Goal: Use online tool/utility: Utilize a website feature to perform a specific function

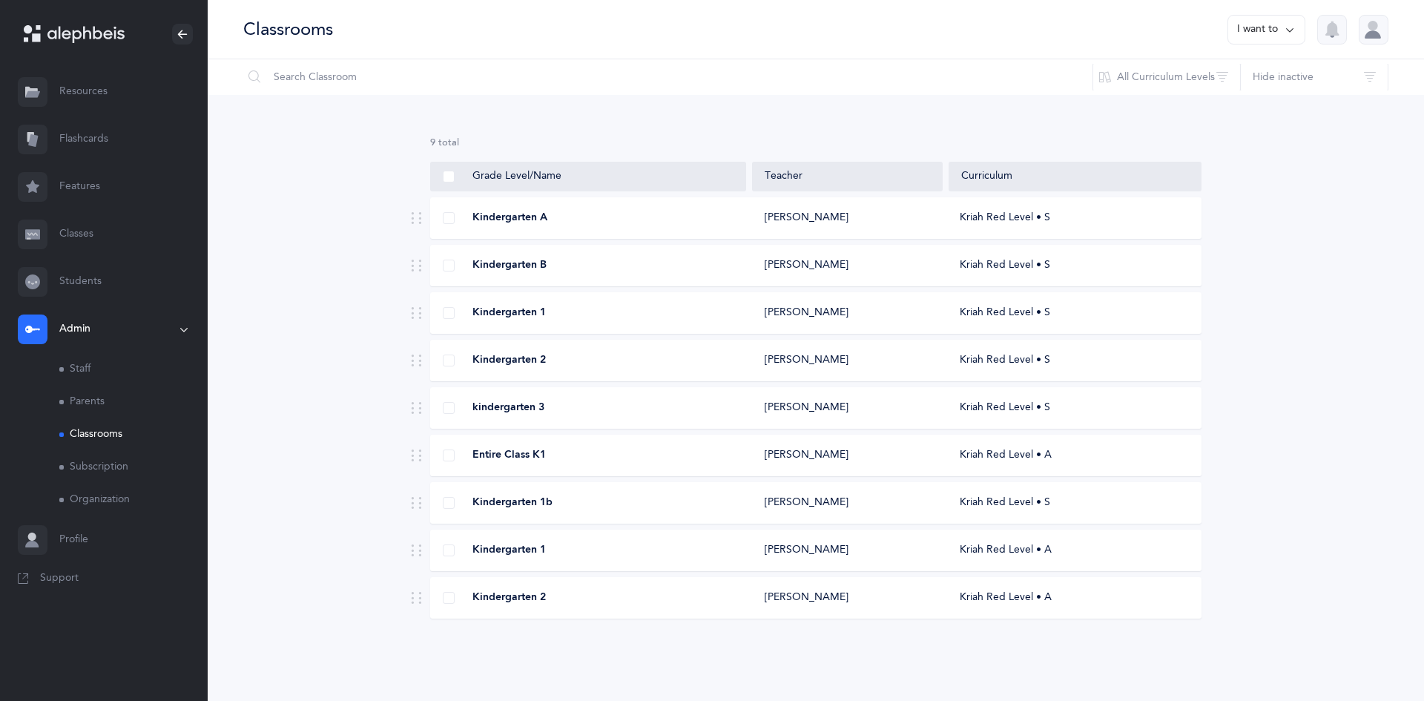
click at [85, 131] on link "Flashcards" at bounding box center [104, 139] width 208 height 47
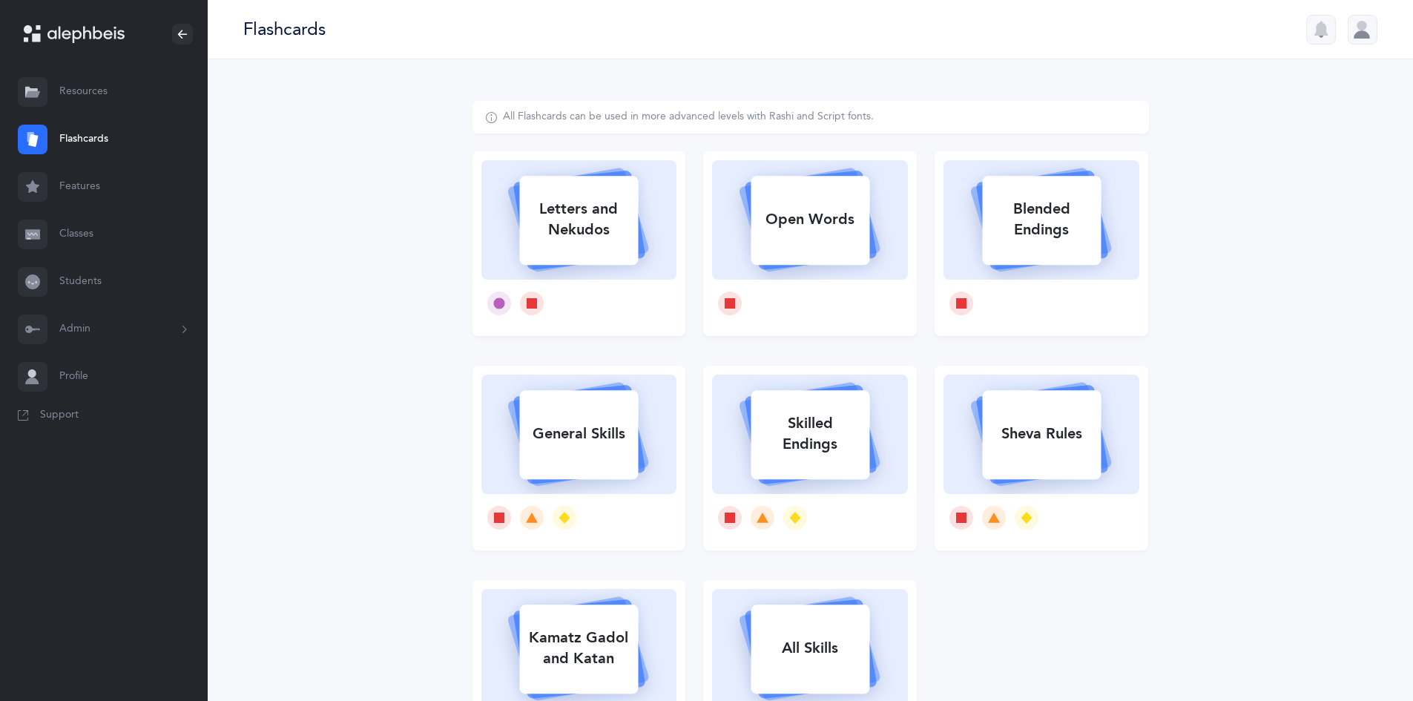
click at [76, 93] on link "Resources" at bounding box center [104, 91] width 208 height 47
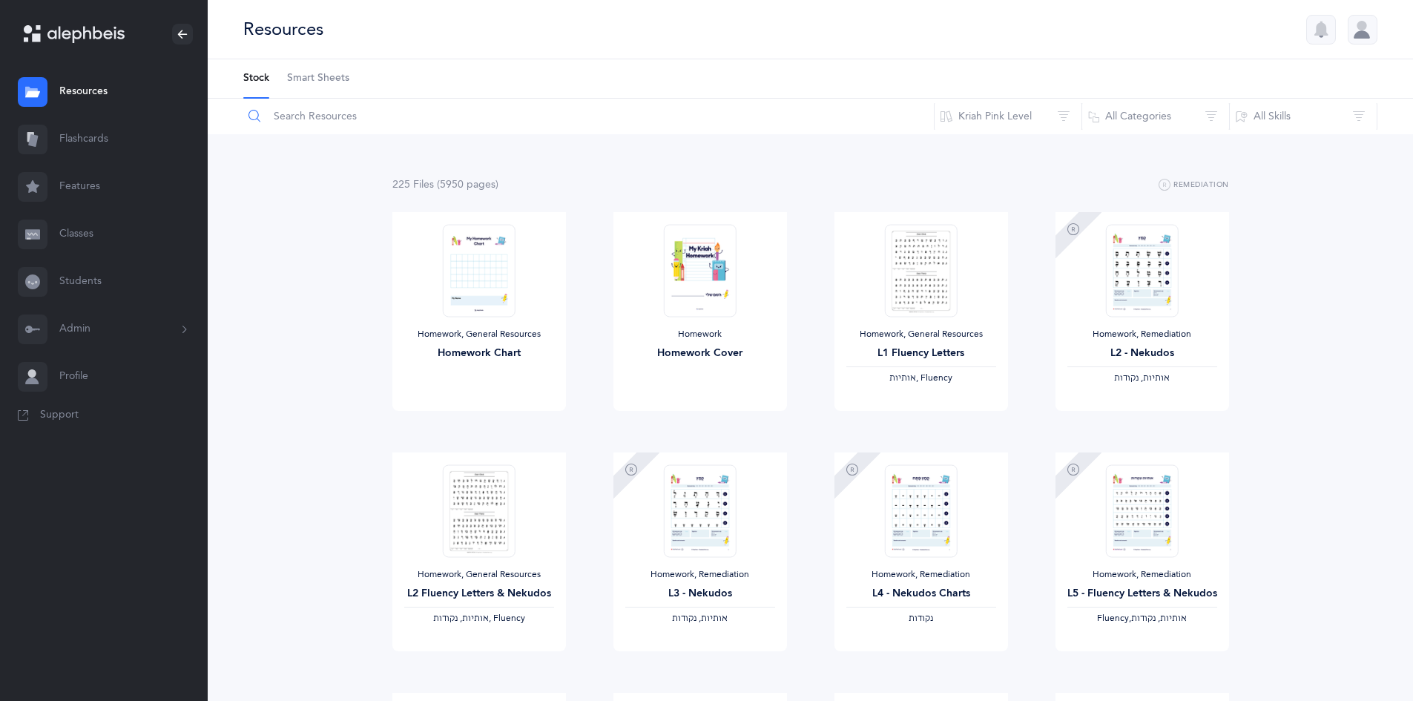
click at [346, 116] on input "text" at bounding box center [589, 117] width 692 height 36
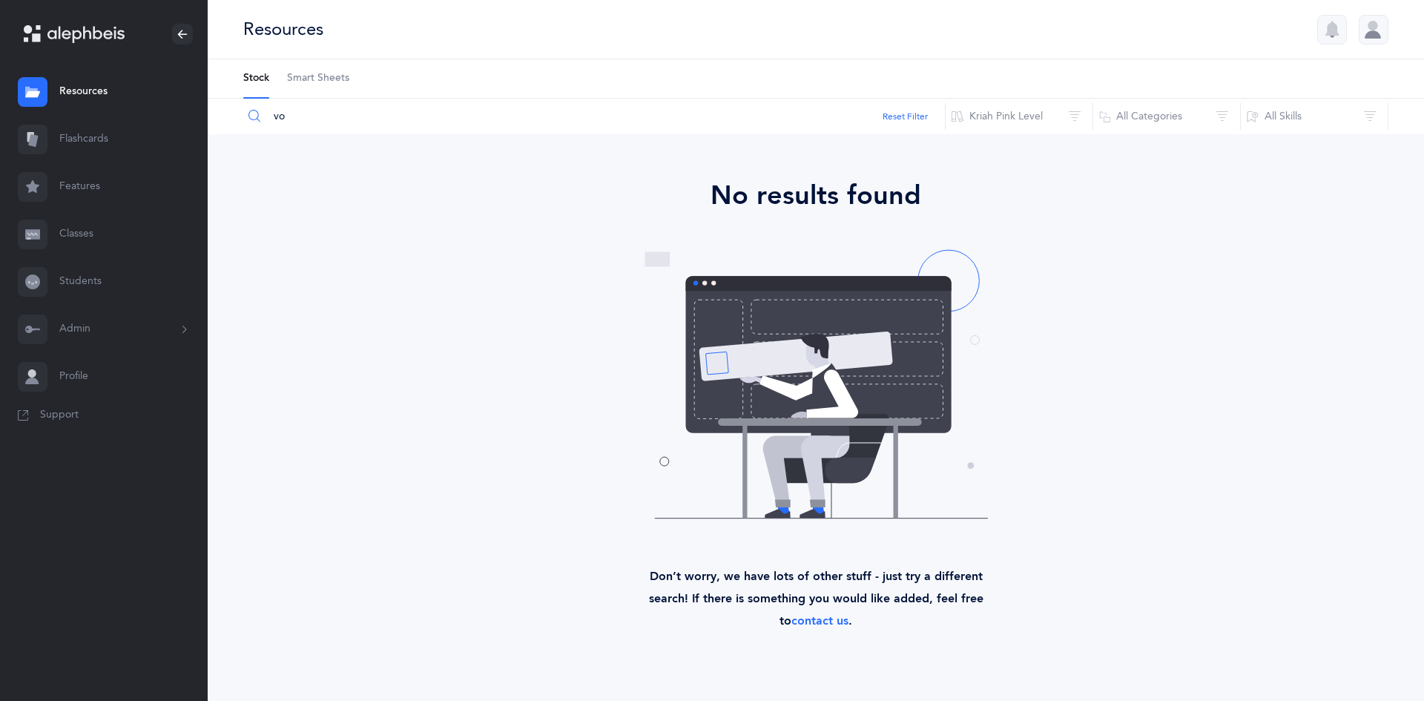
type input "vo"
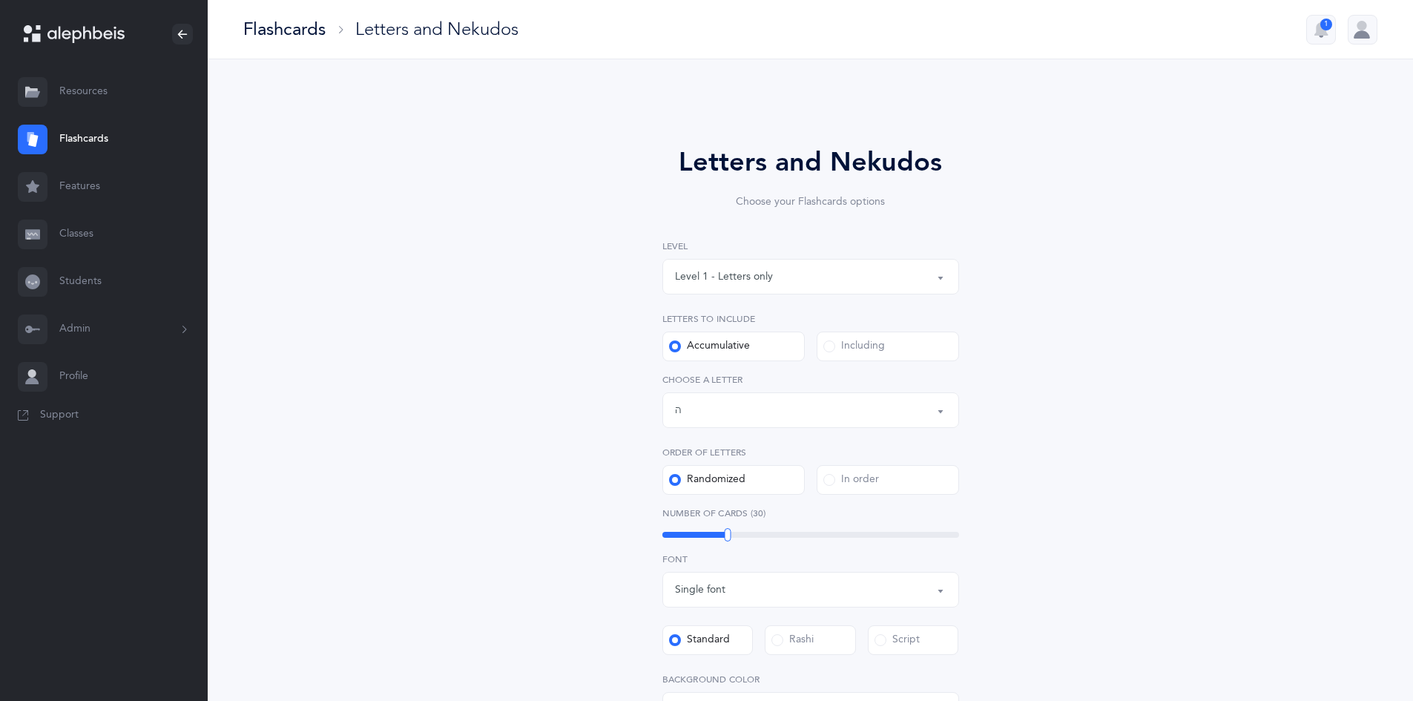
select select "5"
select select "single"
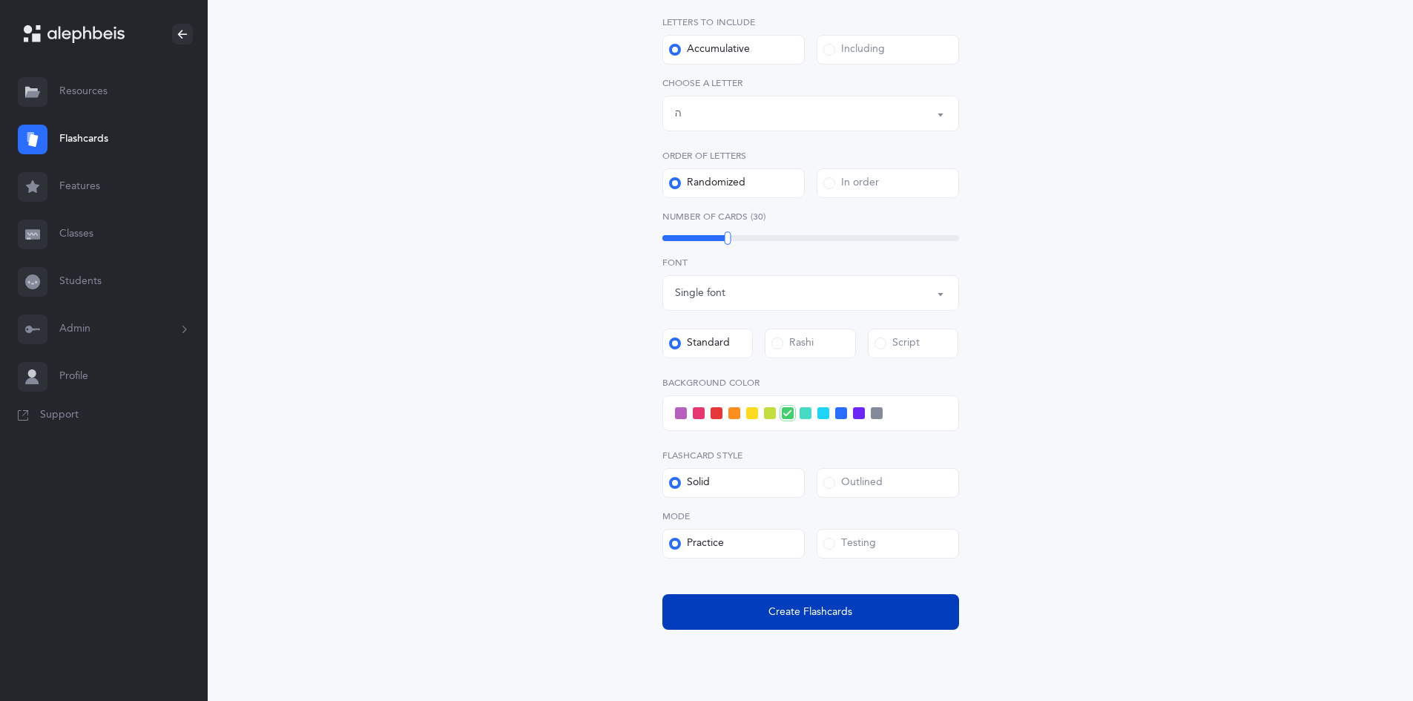
click at [792, 612] on span "Create Flashcards" at bounding box center [811, 613] width 84 height 16
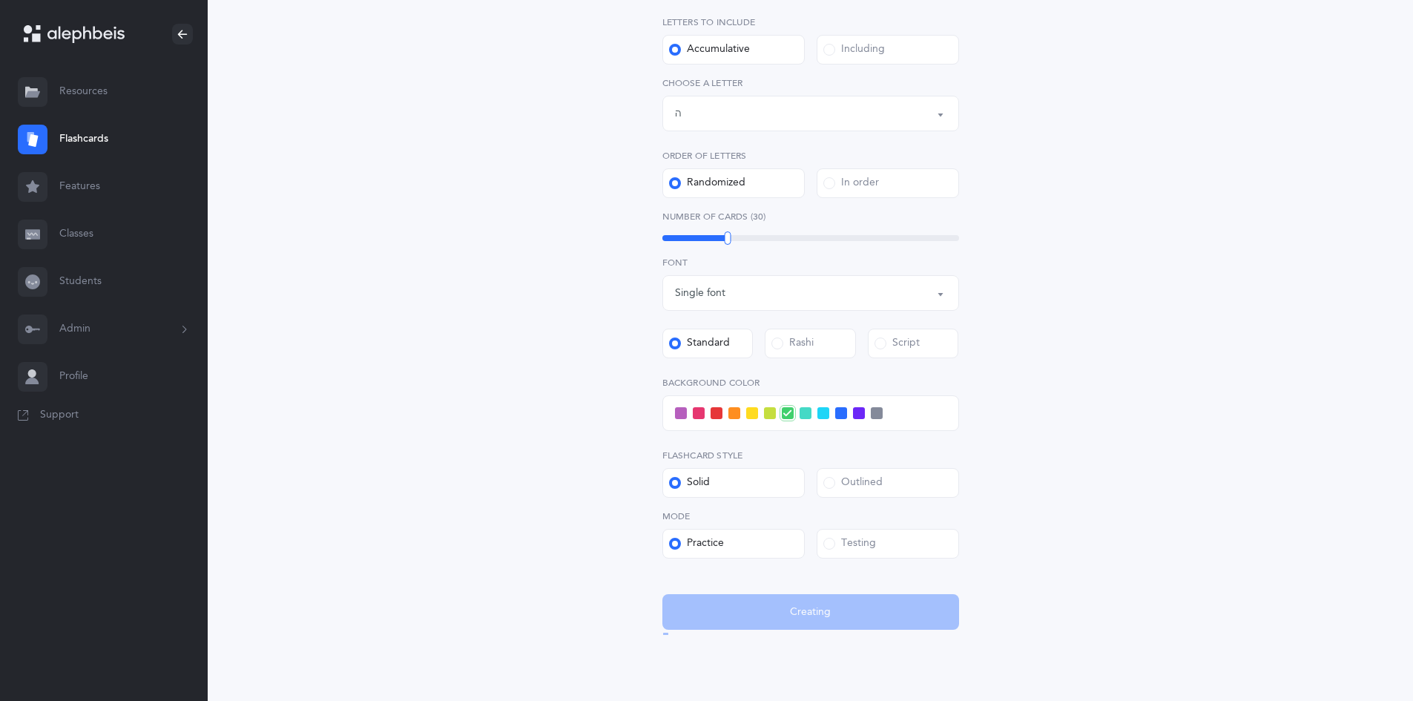
scroll to position [0, 0]
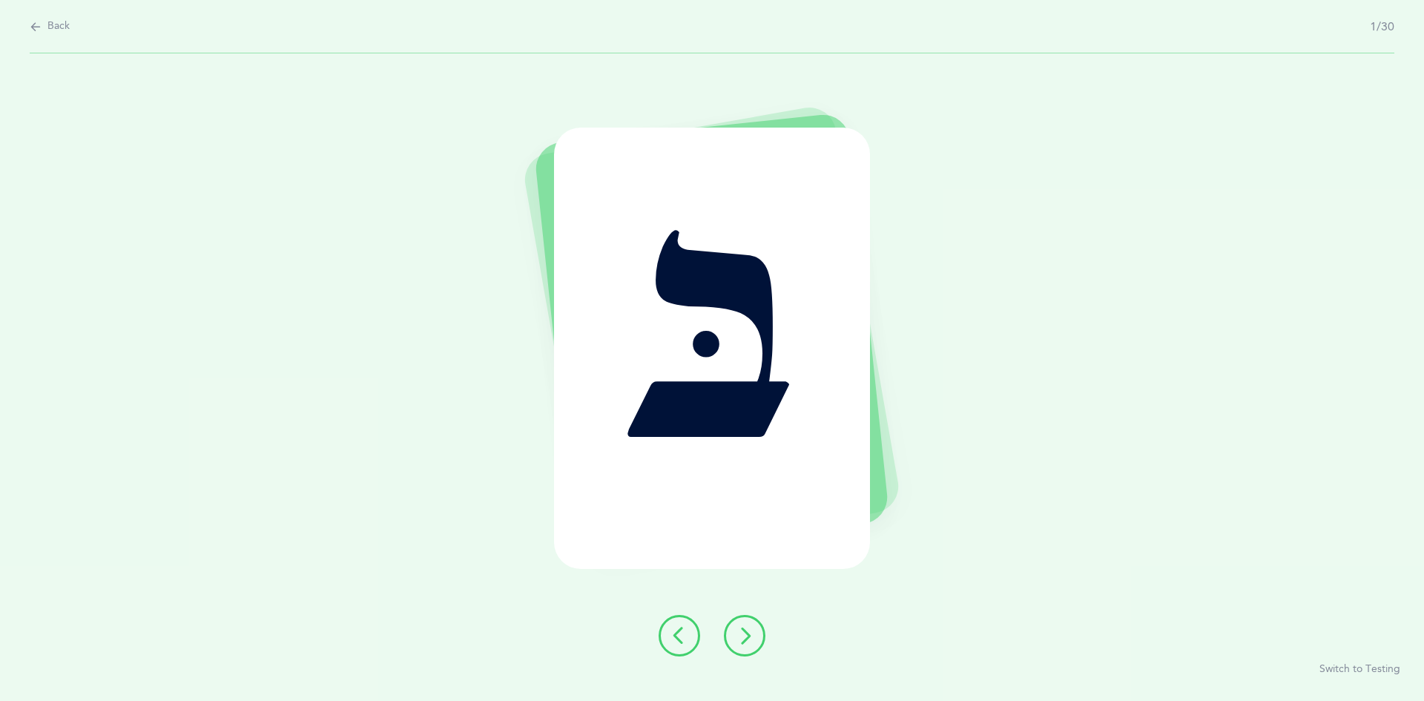
click at [753, 634] on icon at bounding box center [745, 636] width 18 height 18
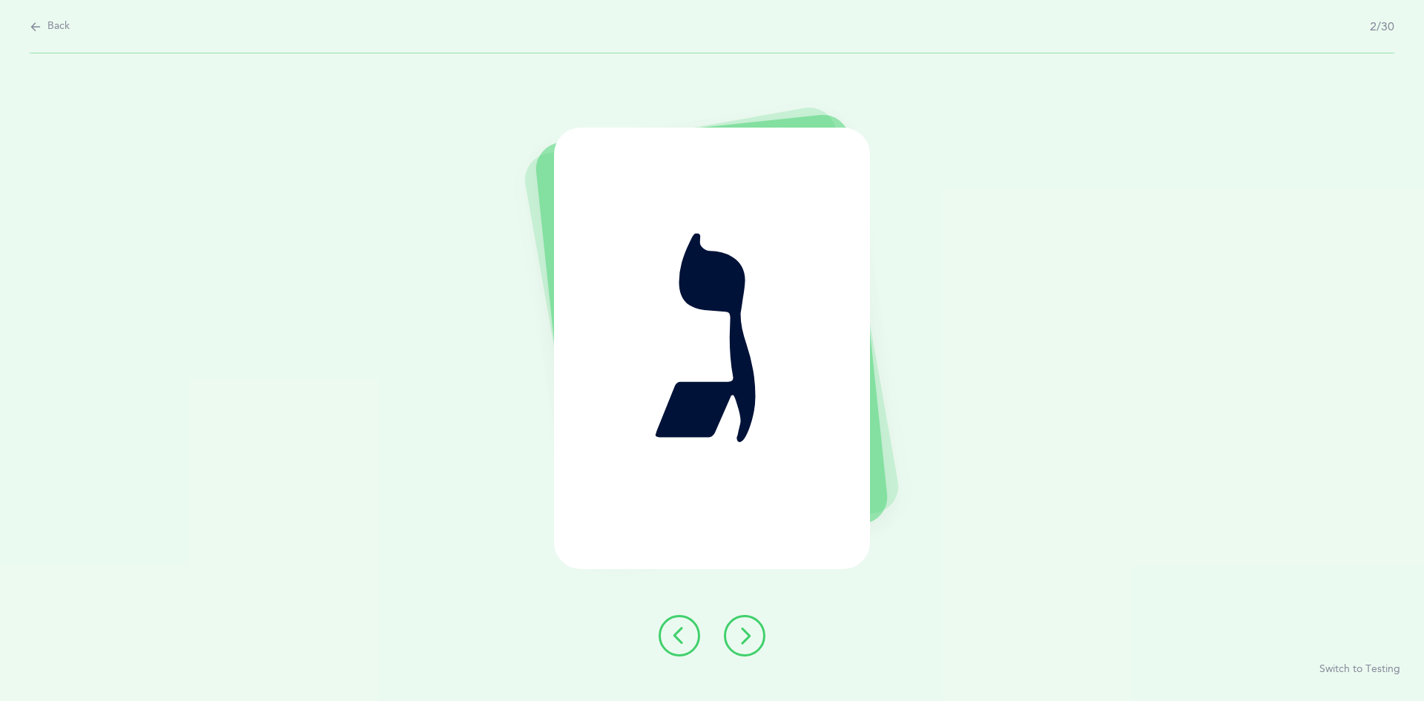
click at [747, 637] on icon at bounding box center [745, 636] width 18 height 18
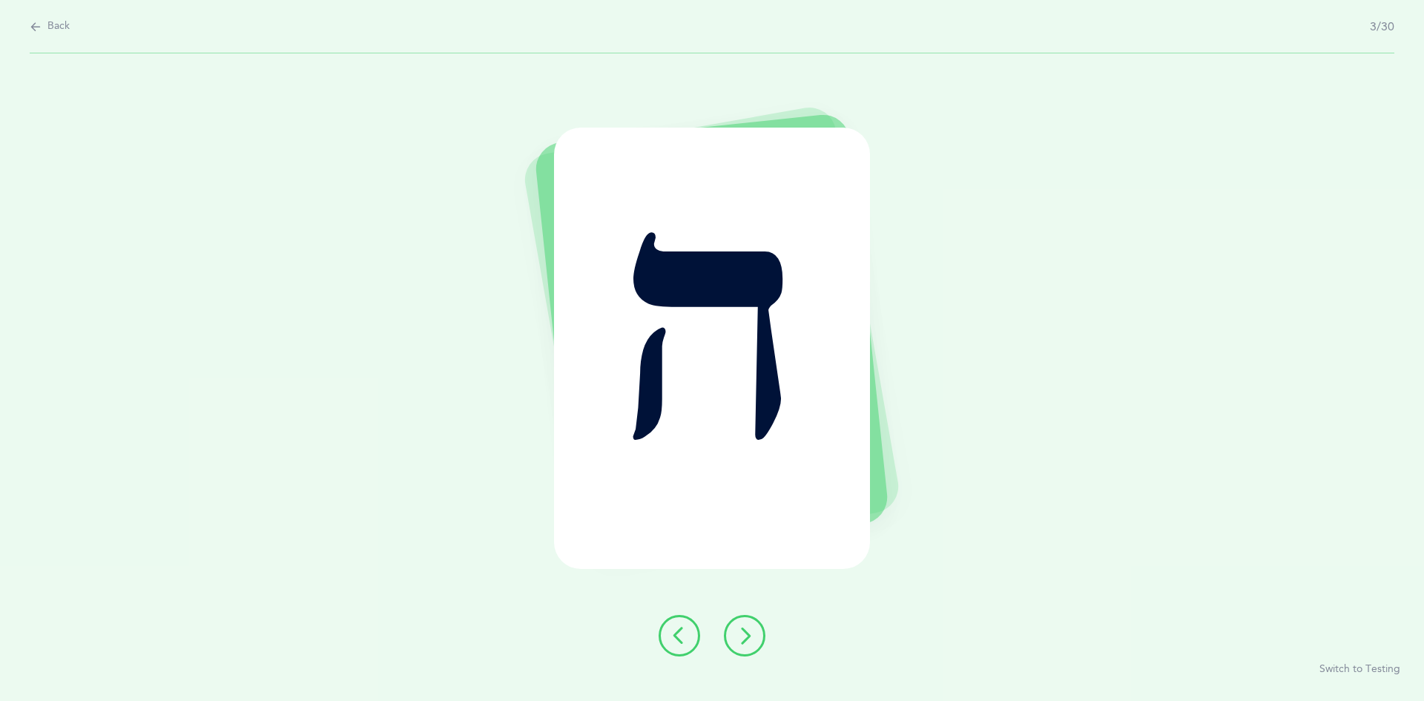
click at [747, 637] on icon at bounding box center [745, 636] width 18 height 18
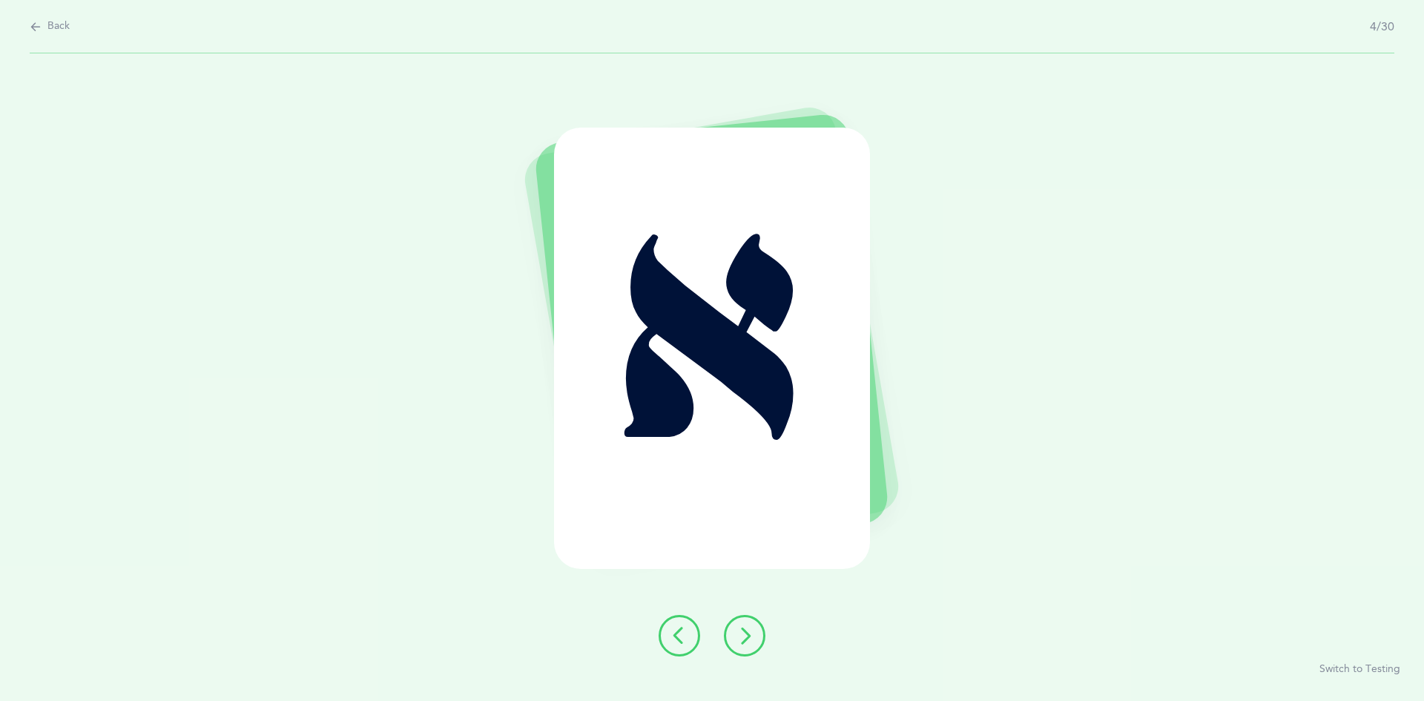
click at [747, 637] on icon at bounding box center [745, 636] width 18 height 18
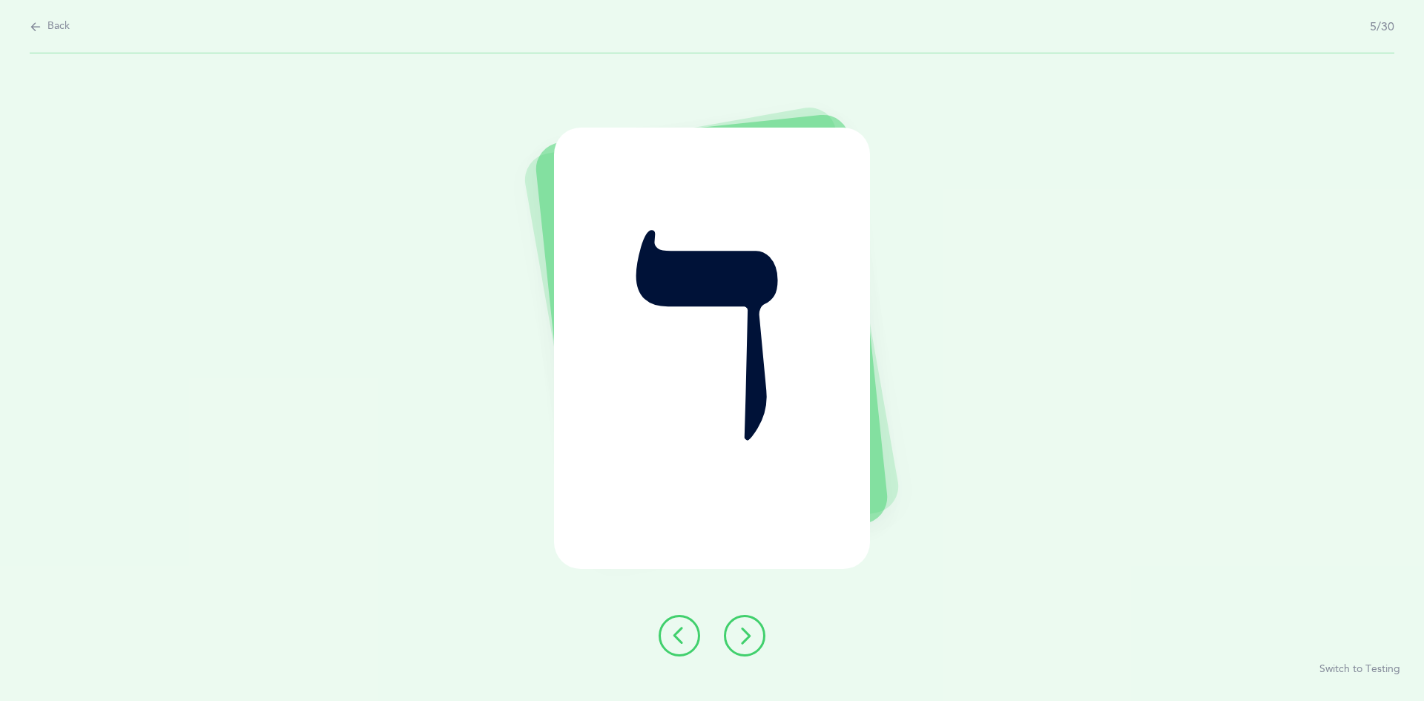
click at [747, 640] on icon at bounding box center [745, 636] width 18 height 18
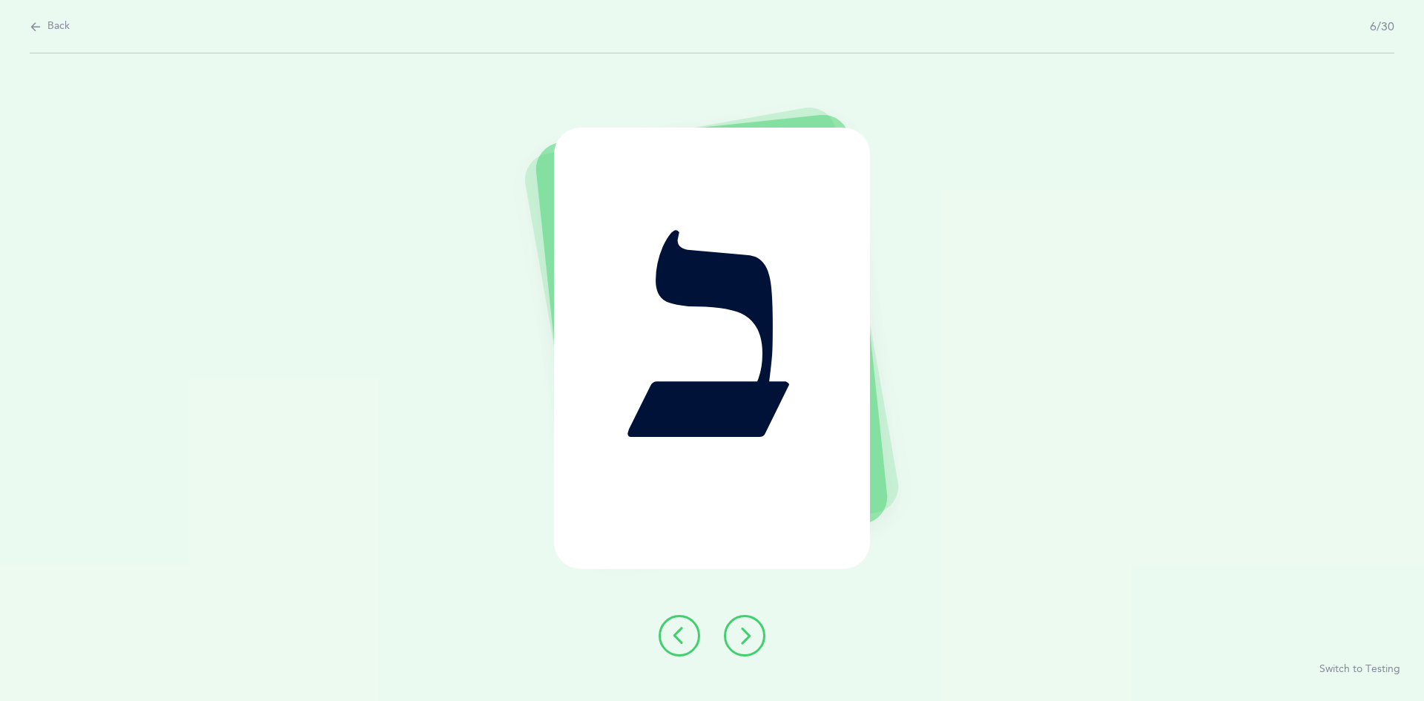
click at [747, 640] on icon at bounding box center [745, 636] width 18 height 18
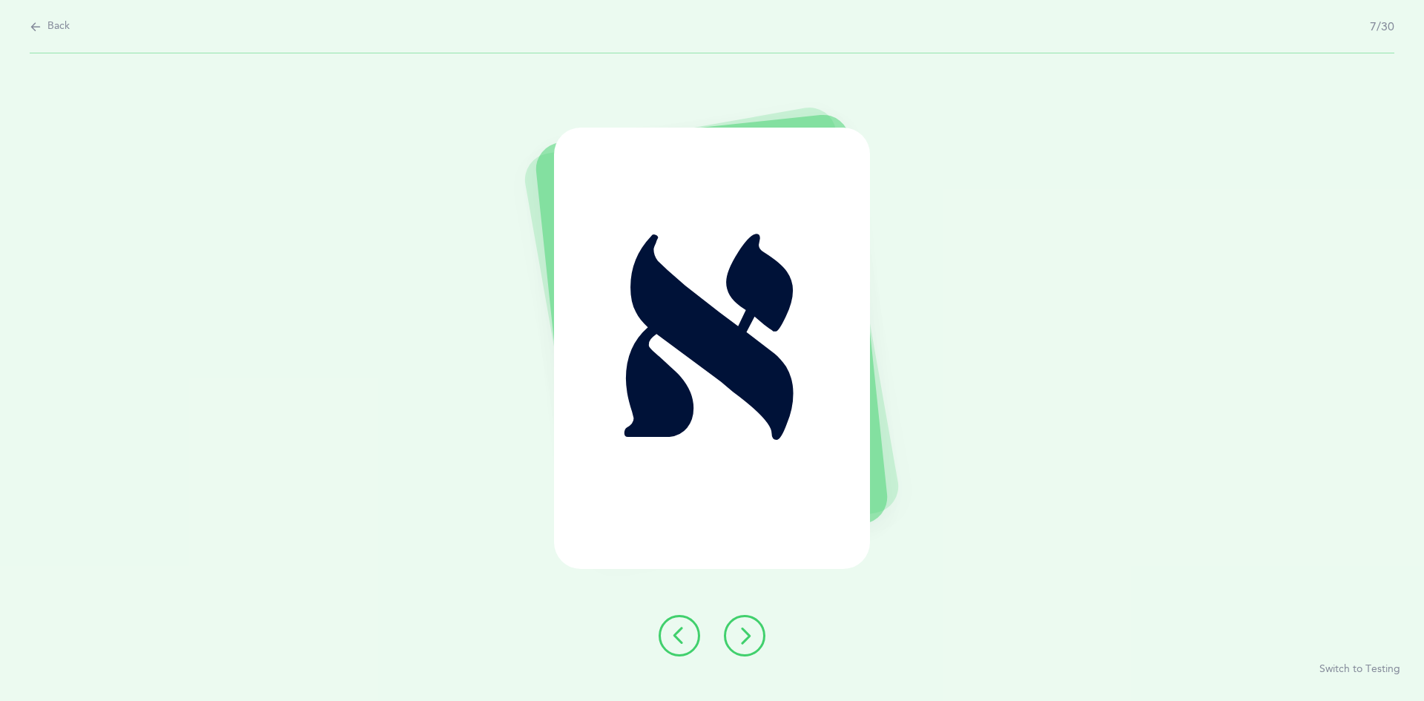
click at [747, 640] on icon at bounding box center [745, 636] width 18 height 18
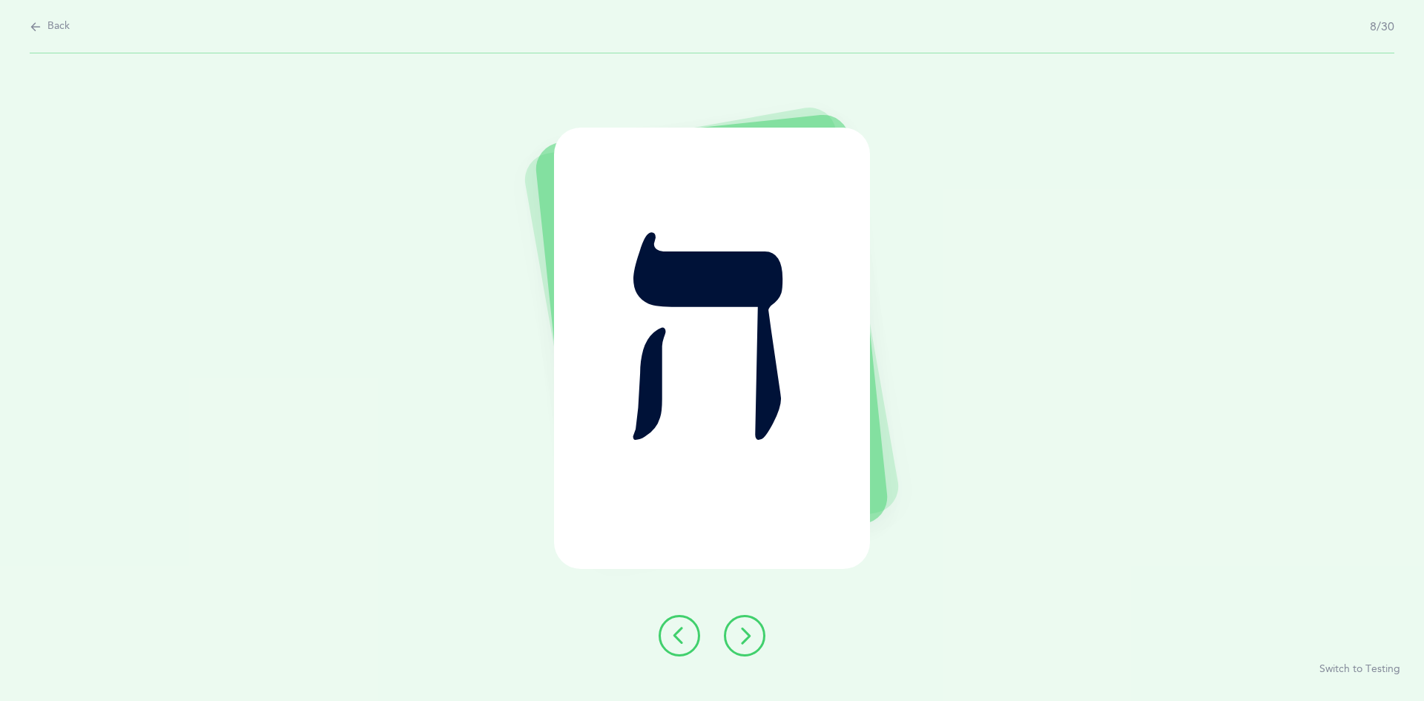
click at [747, 640] on icon at bounding box center [745, 636] width 18 height 18
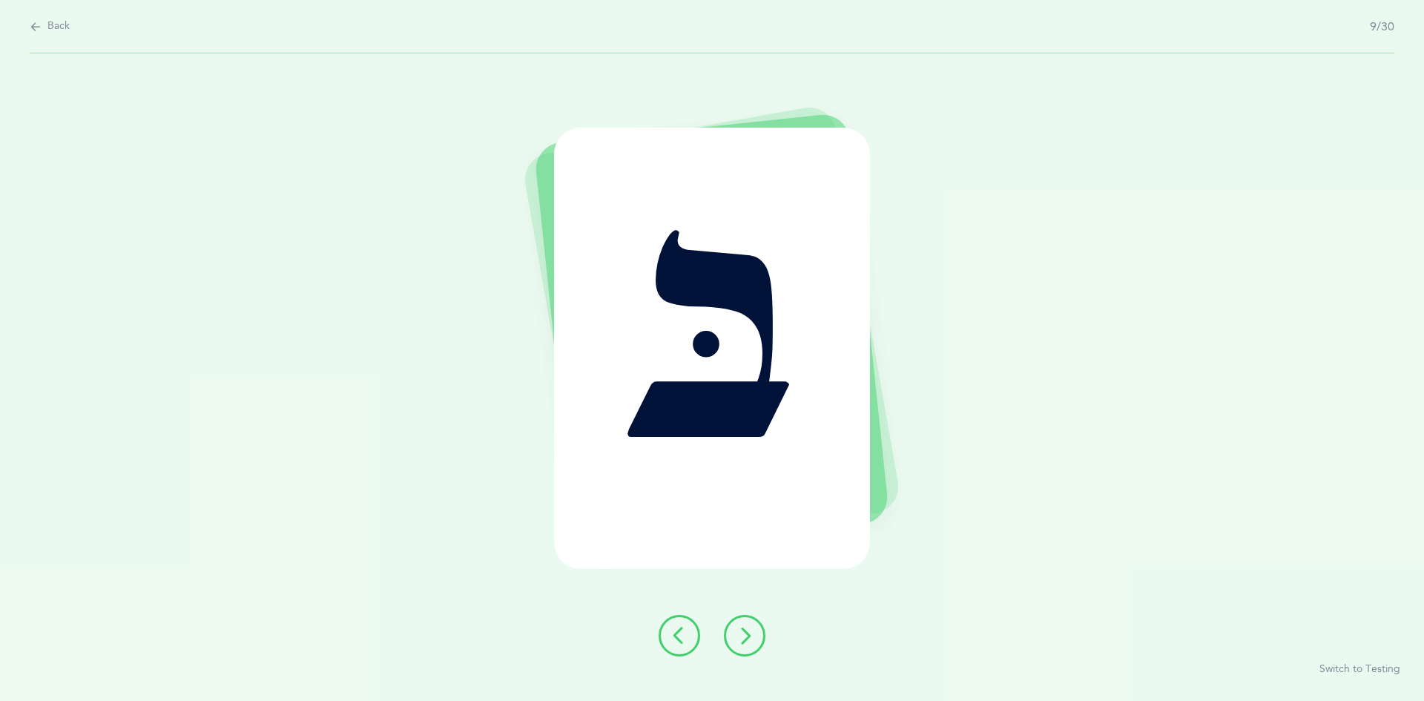
click at [747, 640] on icon at bounding box center [745, 636] width 18 height 18
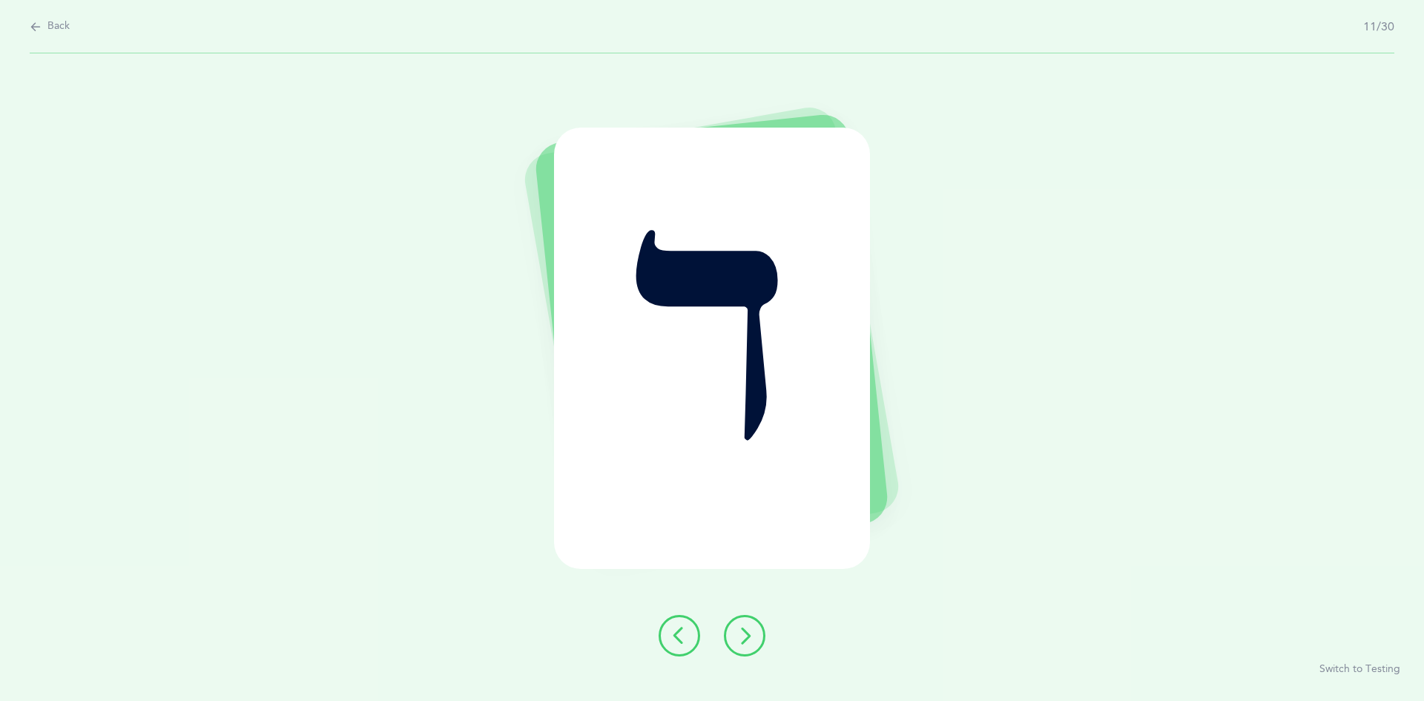
click at [747, 640] on icon at bounding box center [745, 636] width 18 height 18
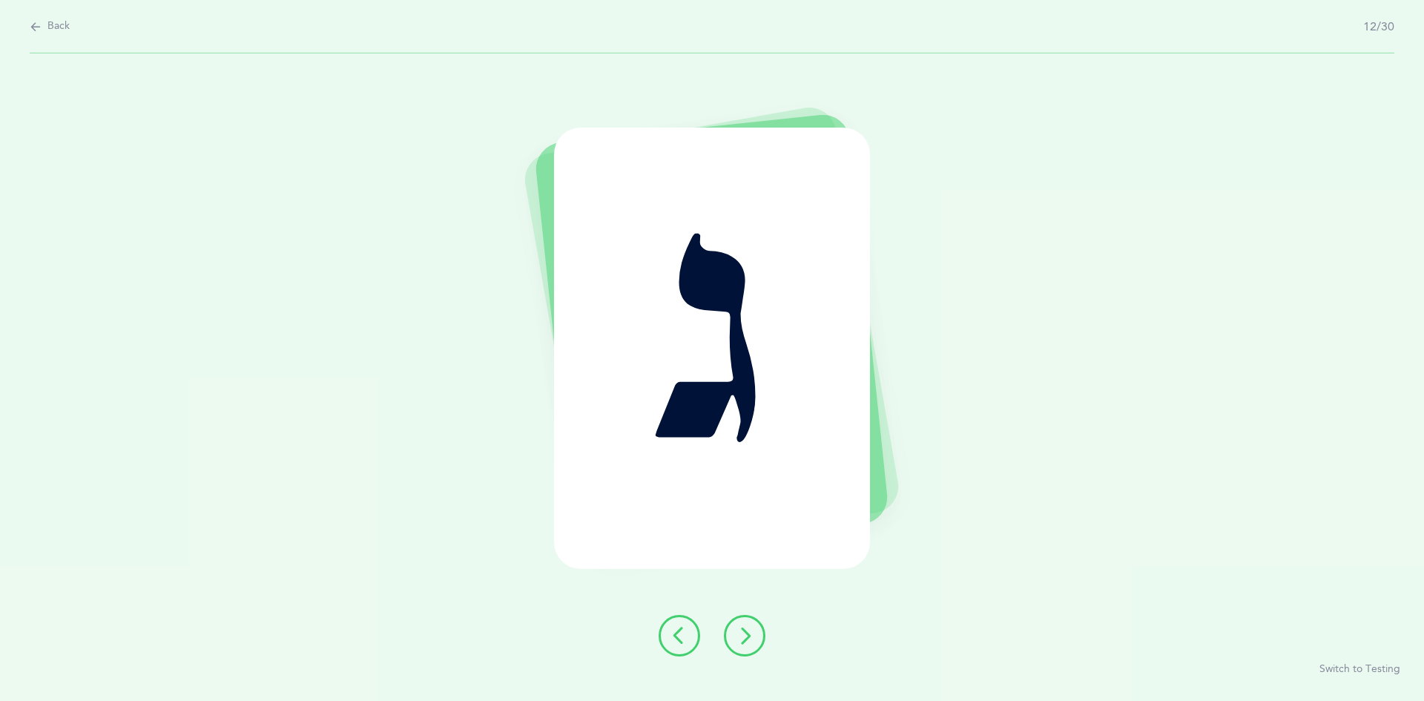
click at [747, 640] on icon at bounding box center [745, 636] width 18 height 18
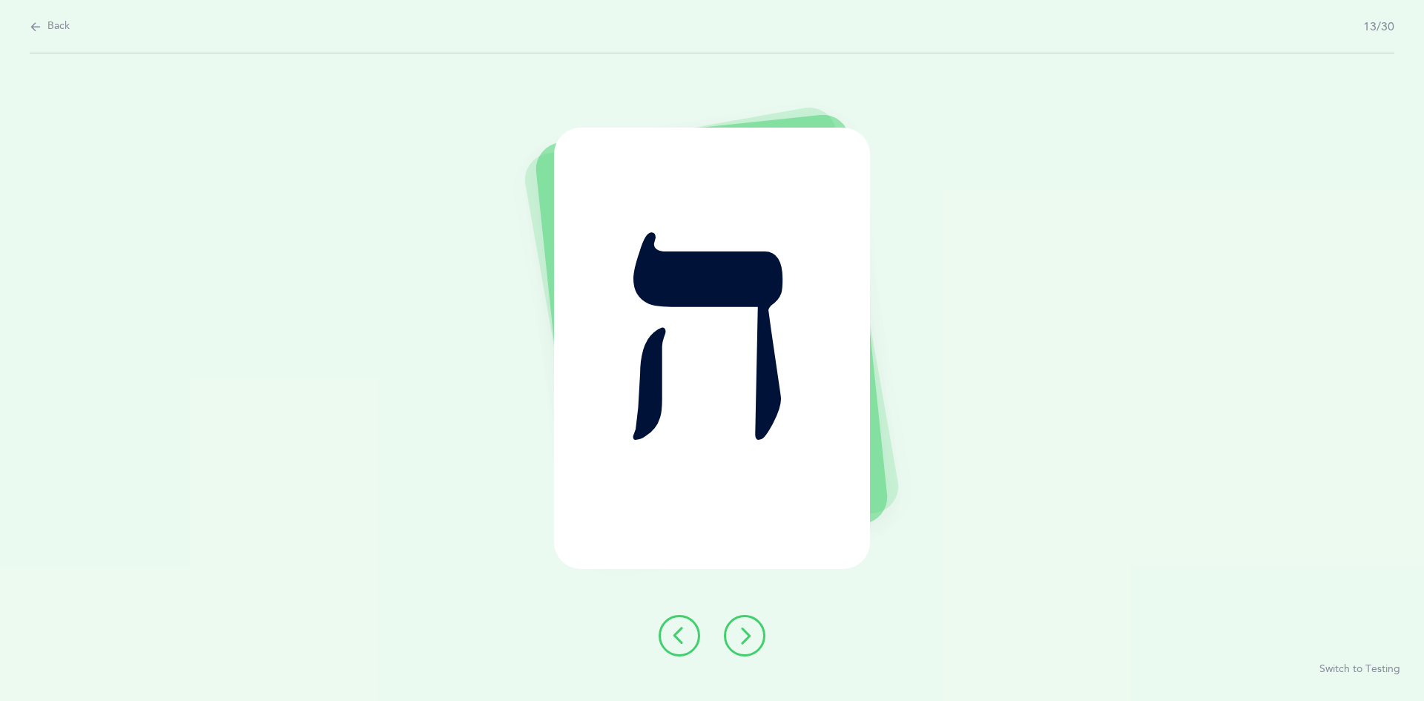
click at [743, 638] on icon at bounding box center [745, 636] width 18 height 18
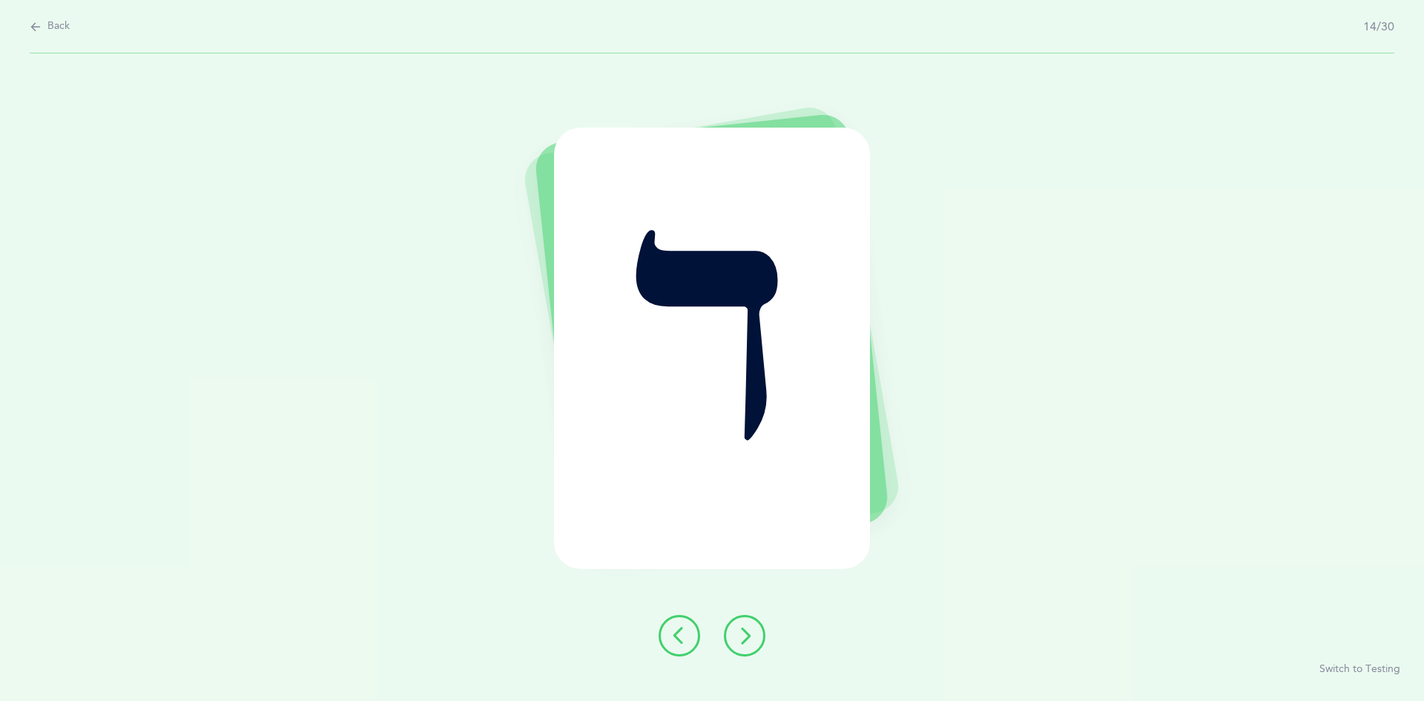
click at [743, 638] on icon at bounding box center [745, 636] width 18 height 18
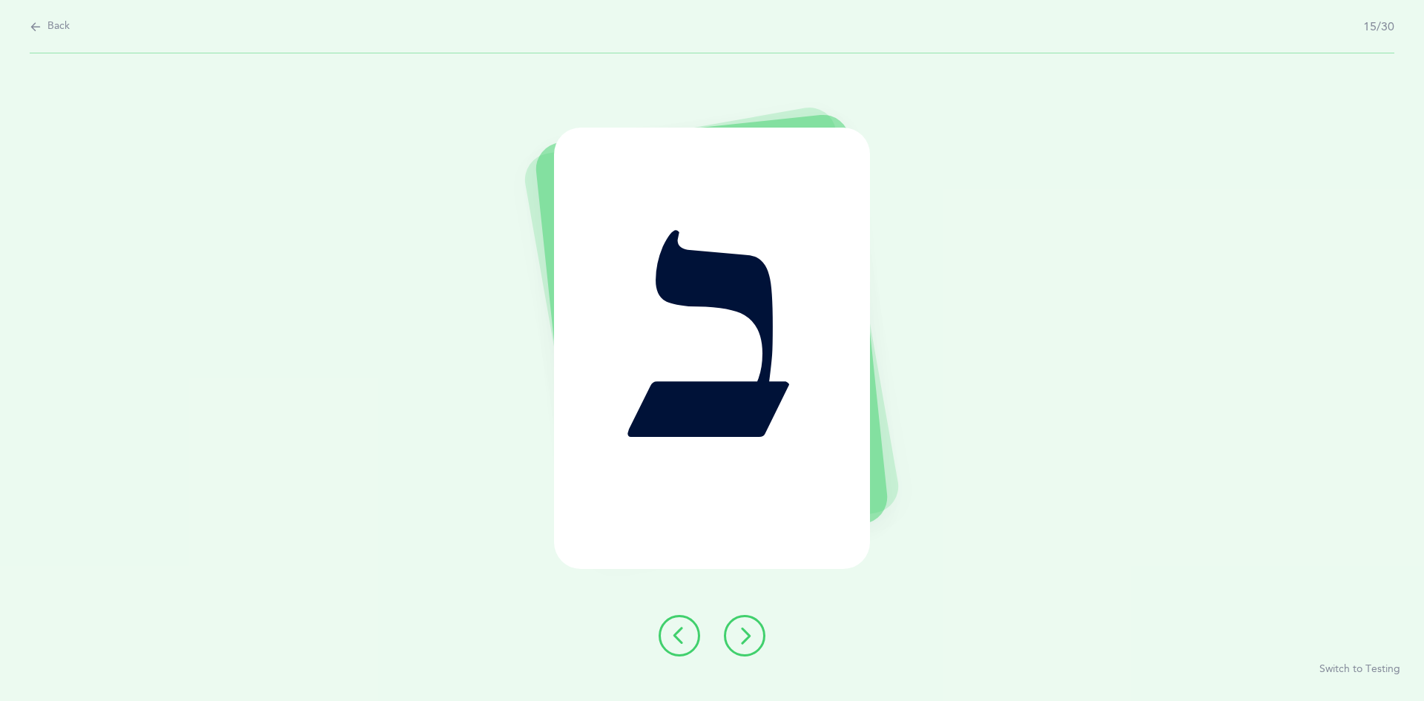
click at [743, 638] on icon at bounding box center [745, 636] width 18 height 18
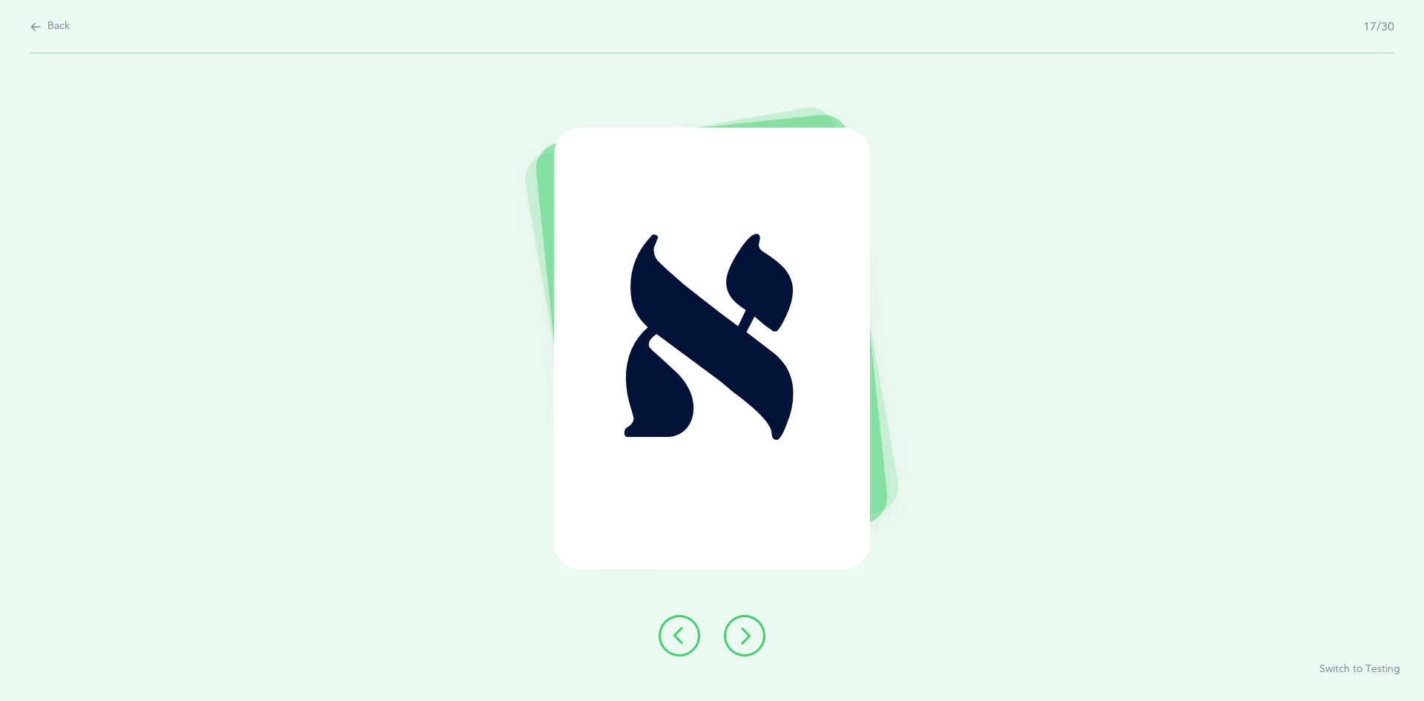
click at [743, 638] on icon at bounding box center [745, 636] width 18 height 18
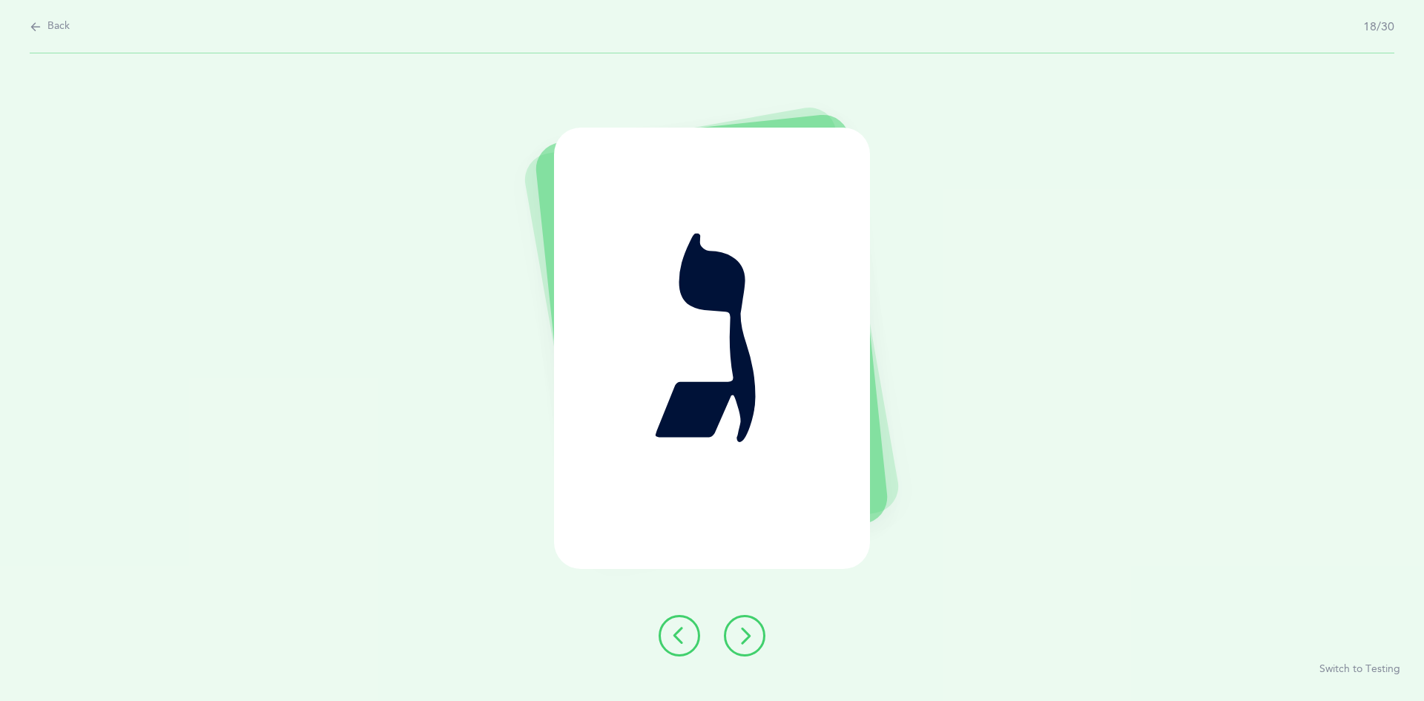
click at [743, 638] on icon at bounding box center [745, 636] width 18 height 18
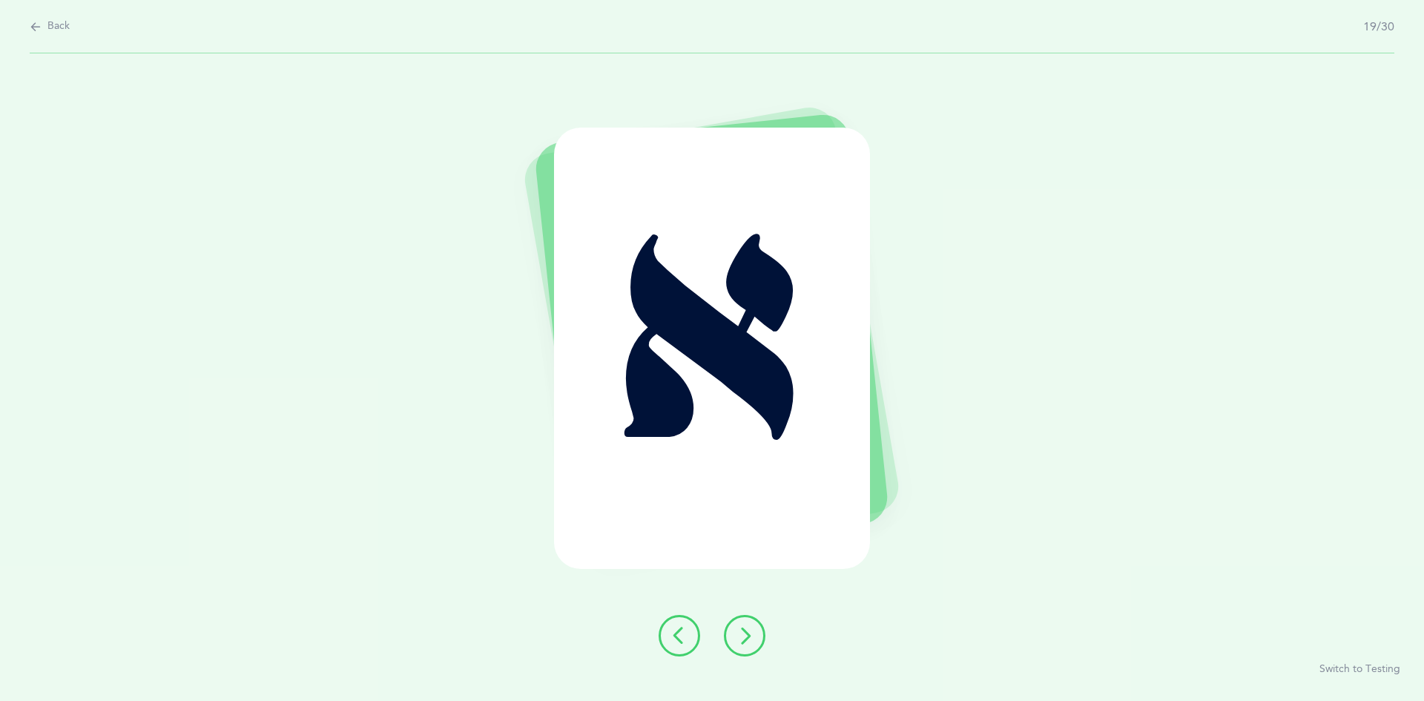
click at [743, 640] on icon at bounding box center [745, 636] width 18 height 18
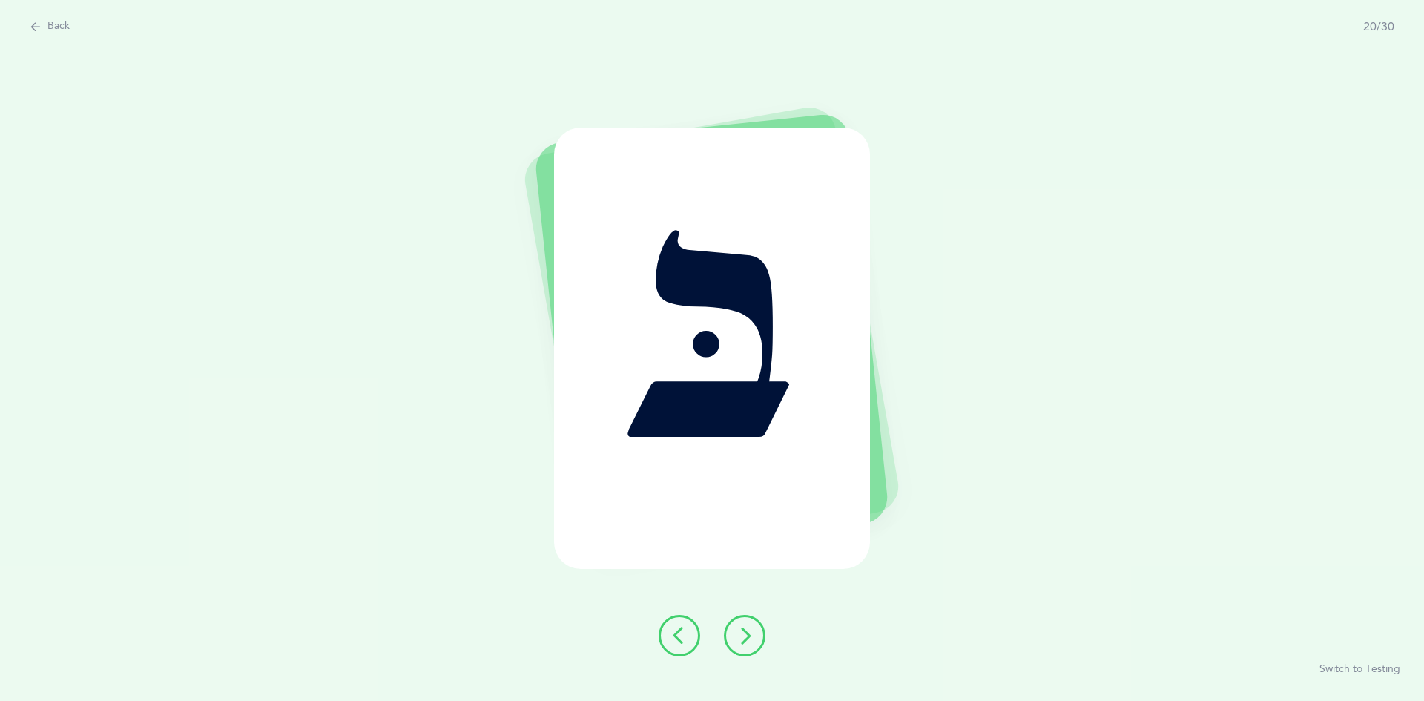
click at [743, 638] on icon at bounding box center [745, 636] width 18 height 18
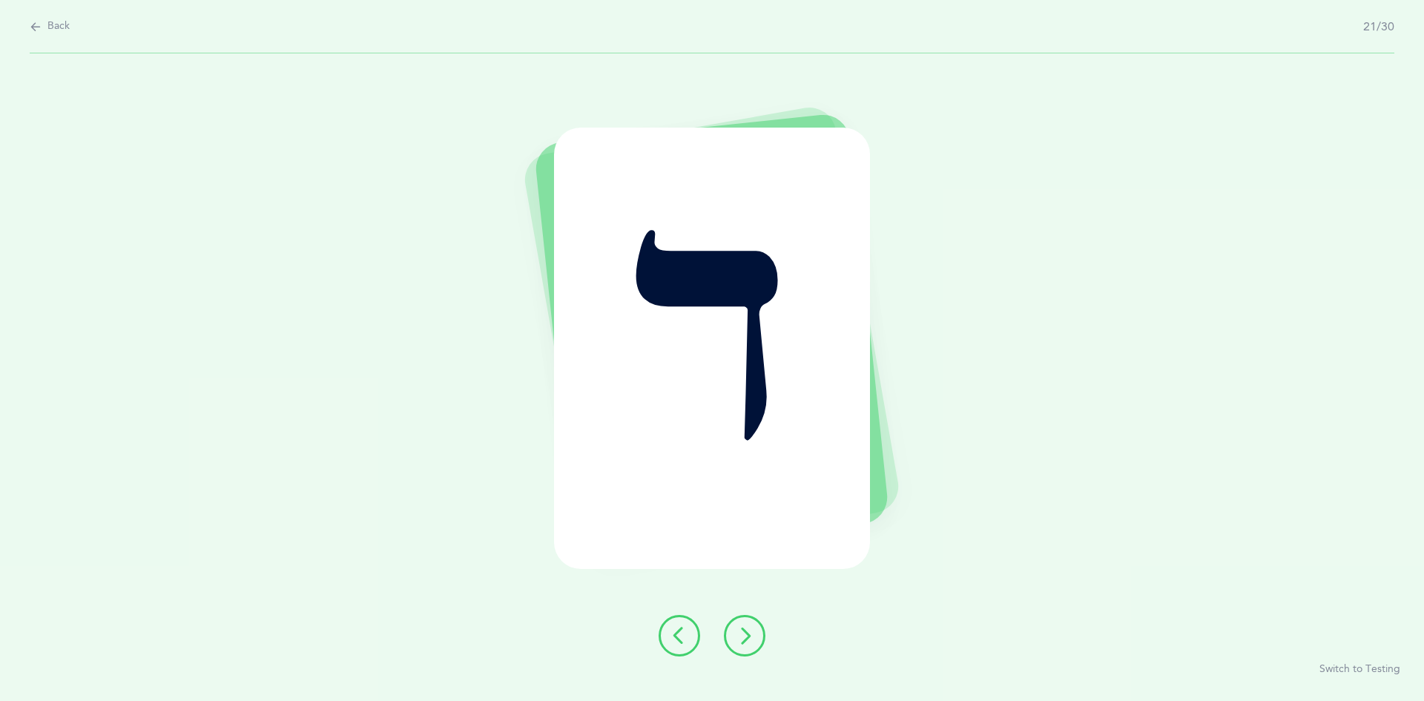
click at [743, 638] on icon at bounding box center [745, 636] width 18 height 18
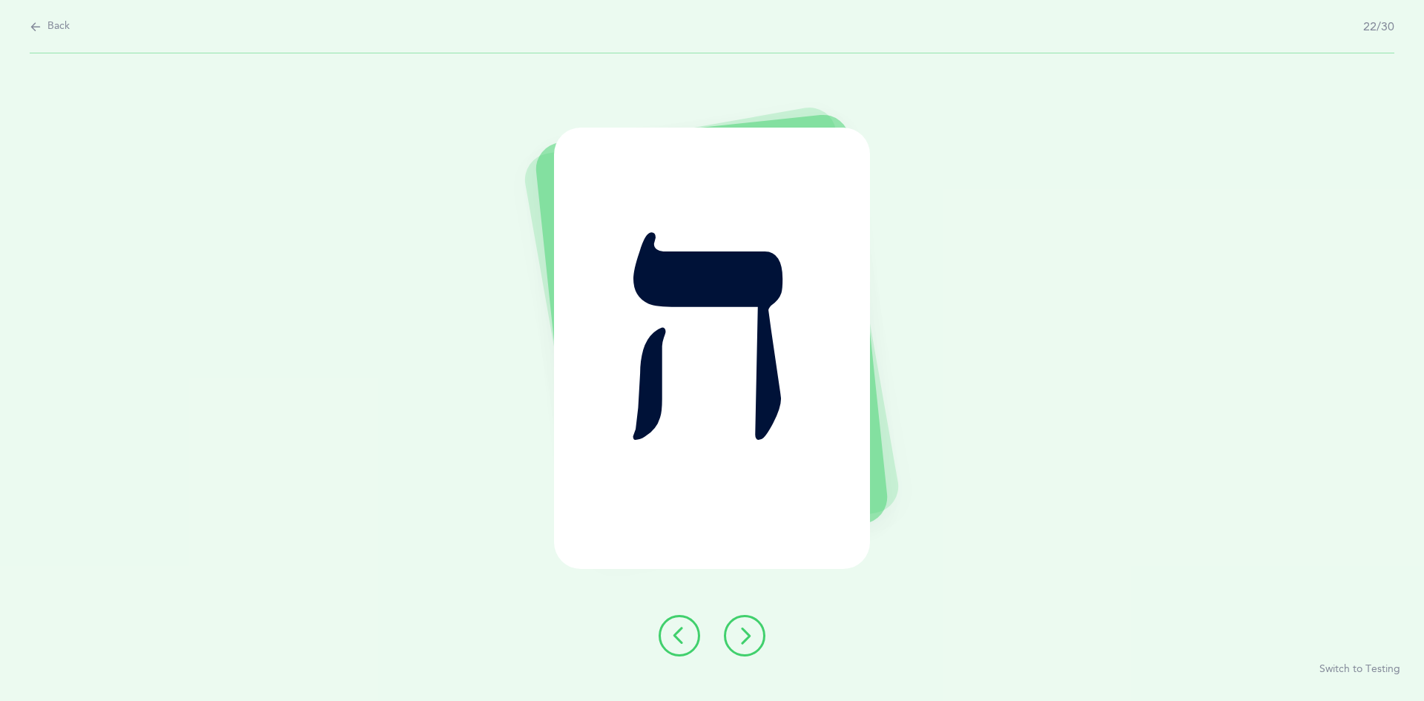
click at [743, 638] on icon at bounding box center [745, 636] width 18 height 18
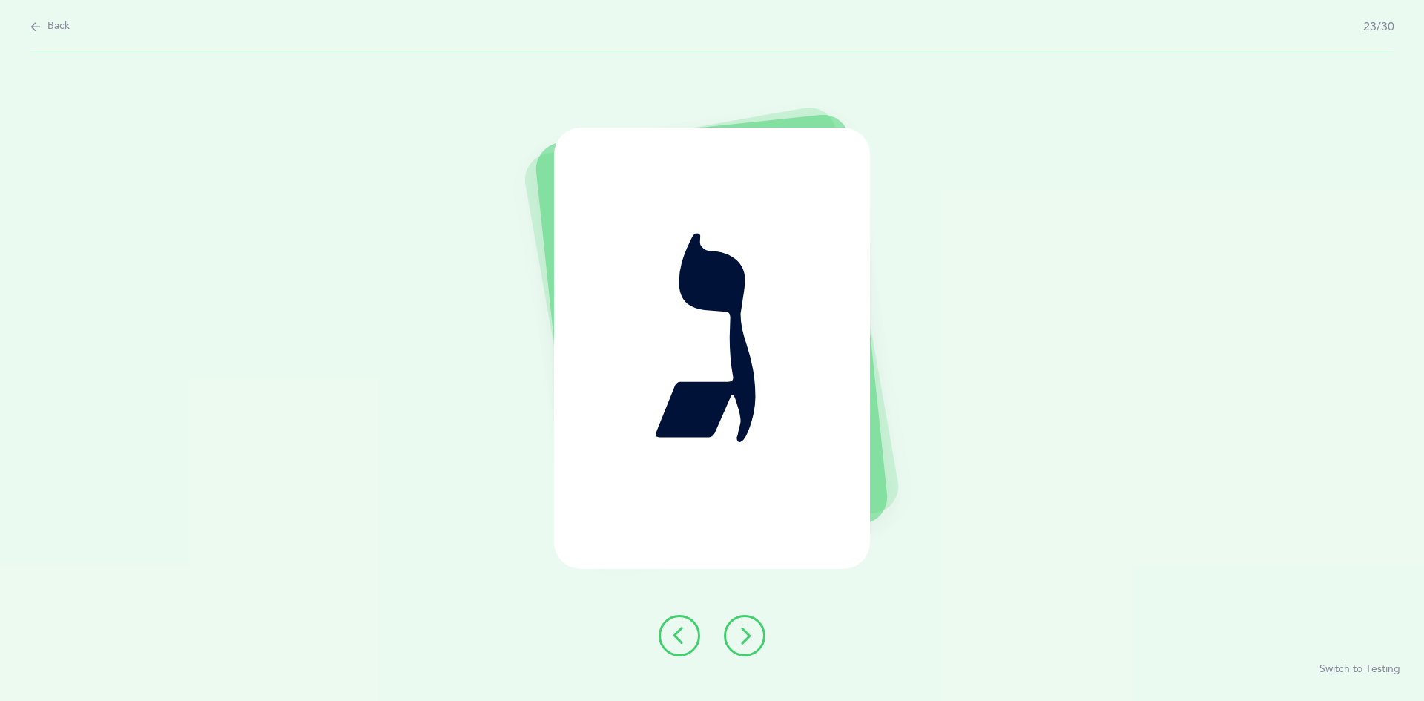
click at [743, 638] on icon at bounding box center [745, 636] width 18 height 18
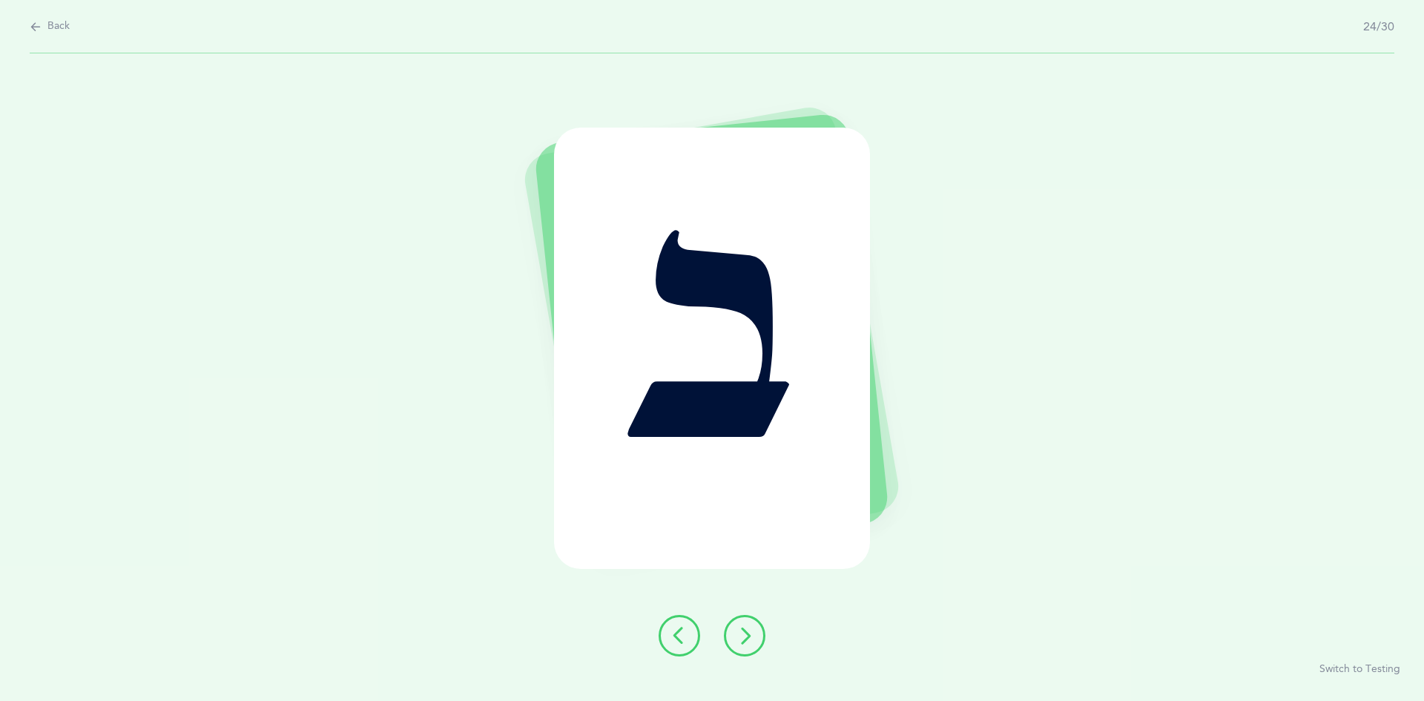
click at [743, 638] on icon at bounding box center [745, 636] width 18 height 18
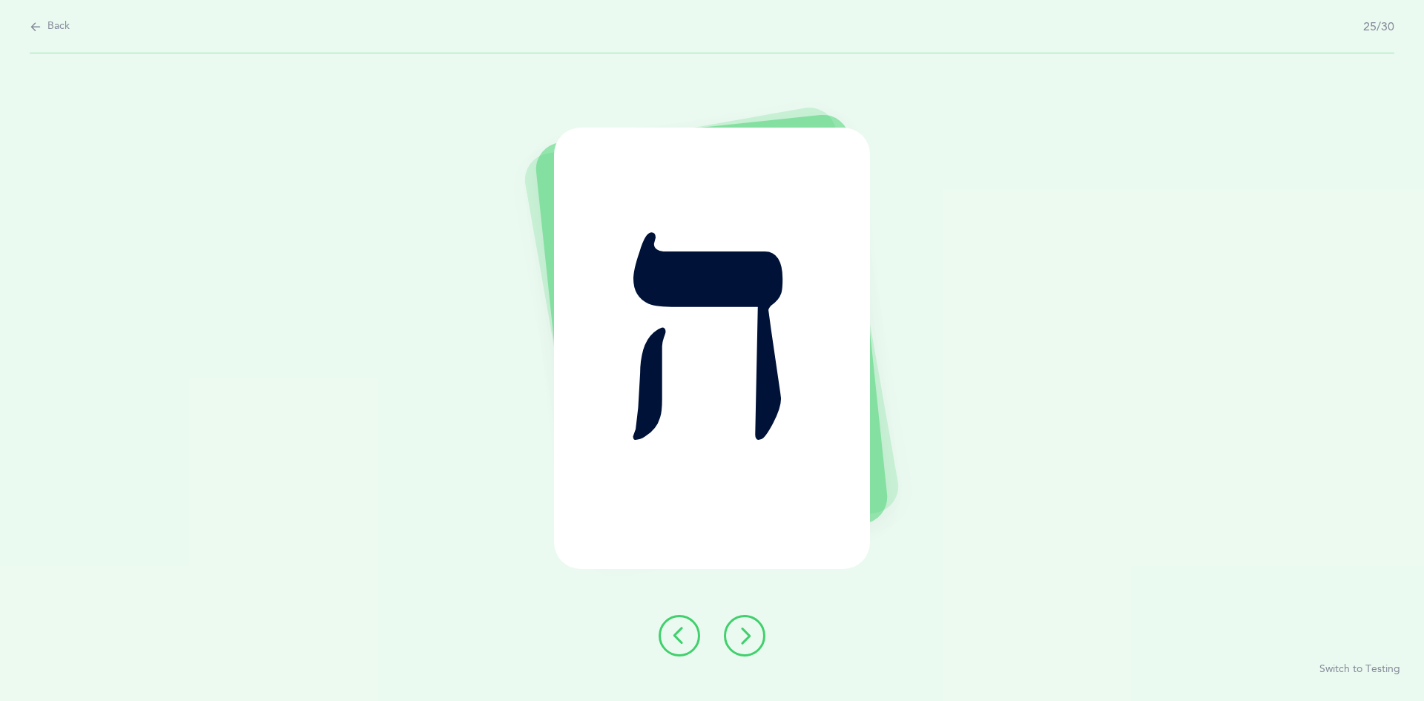
click at [743, 638] on icon at bounding box center [745, 636] width 18 height 18
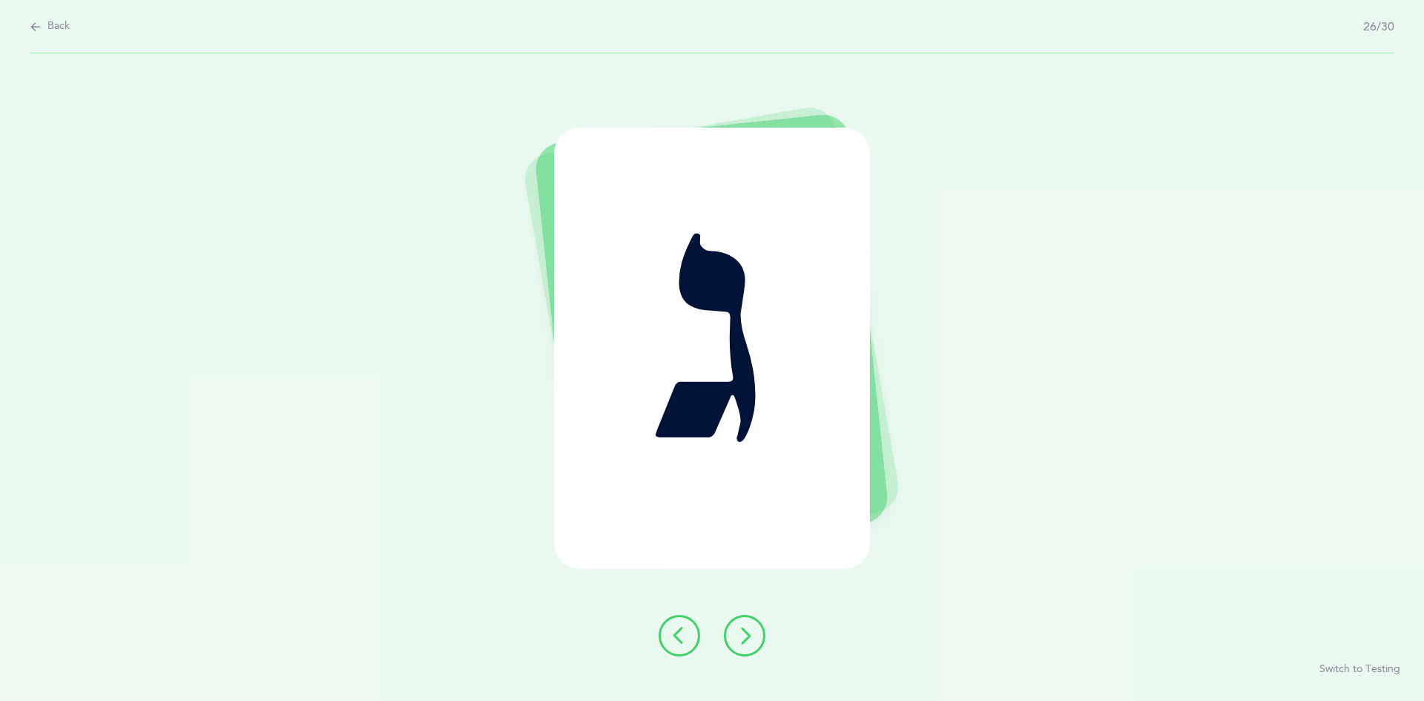
click at [743, 638] on icon at bounding box center [745, 636] width 18 height 18
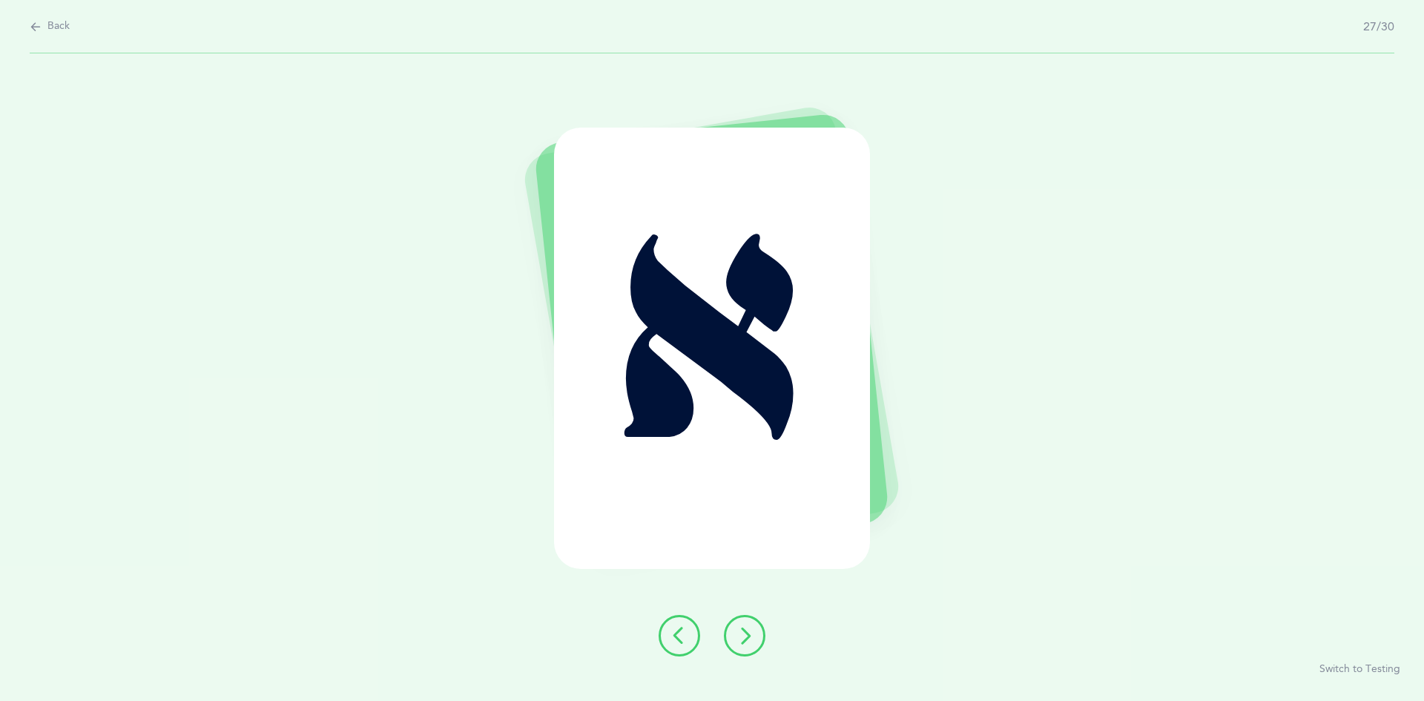
click at [743, 638] on icon at bounding box center [745, 636] width 18 height 18
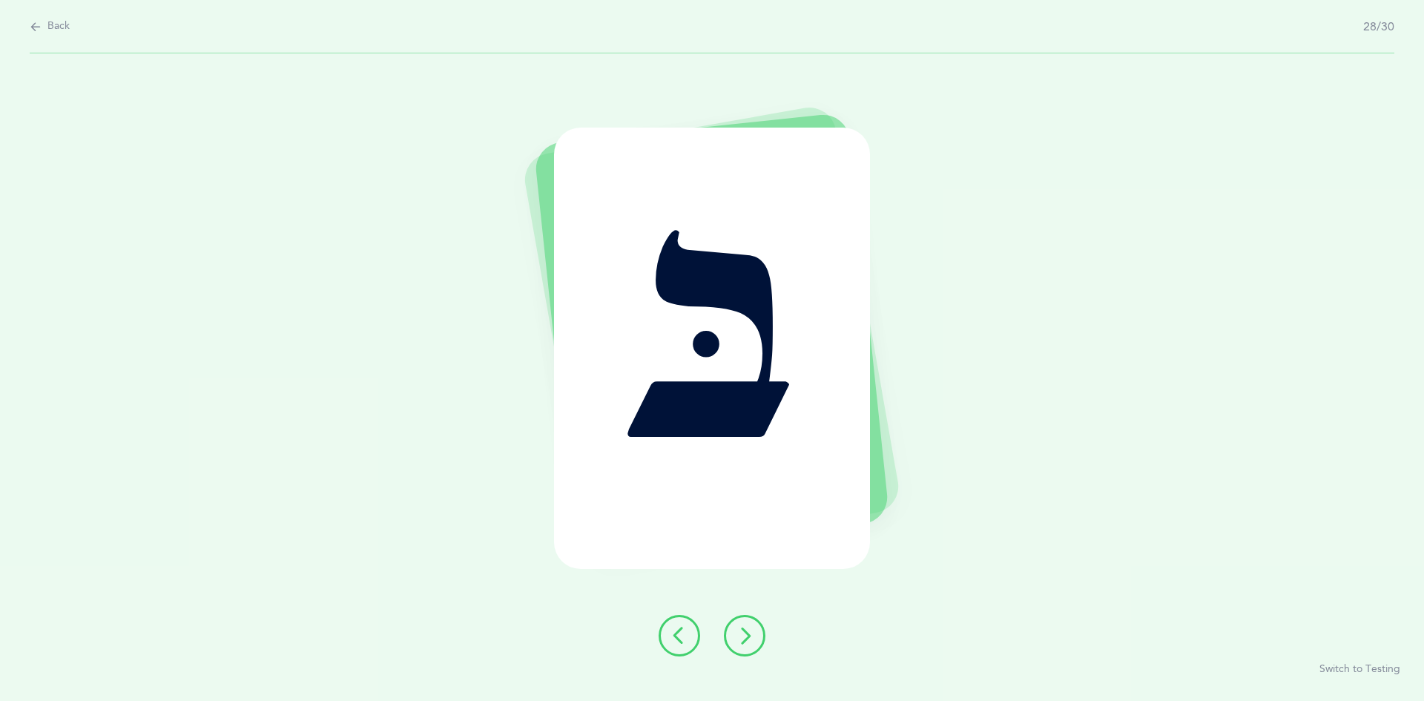
click at [743, 638] on icon at bounding box center [745, 636] width 18 height 18
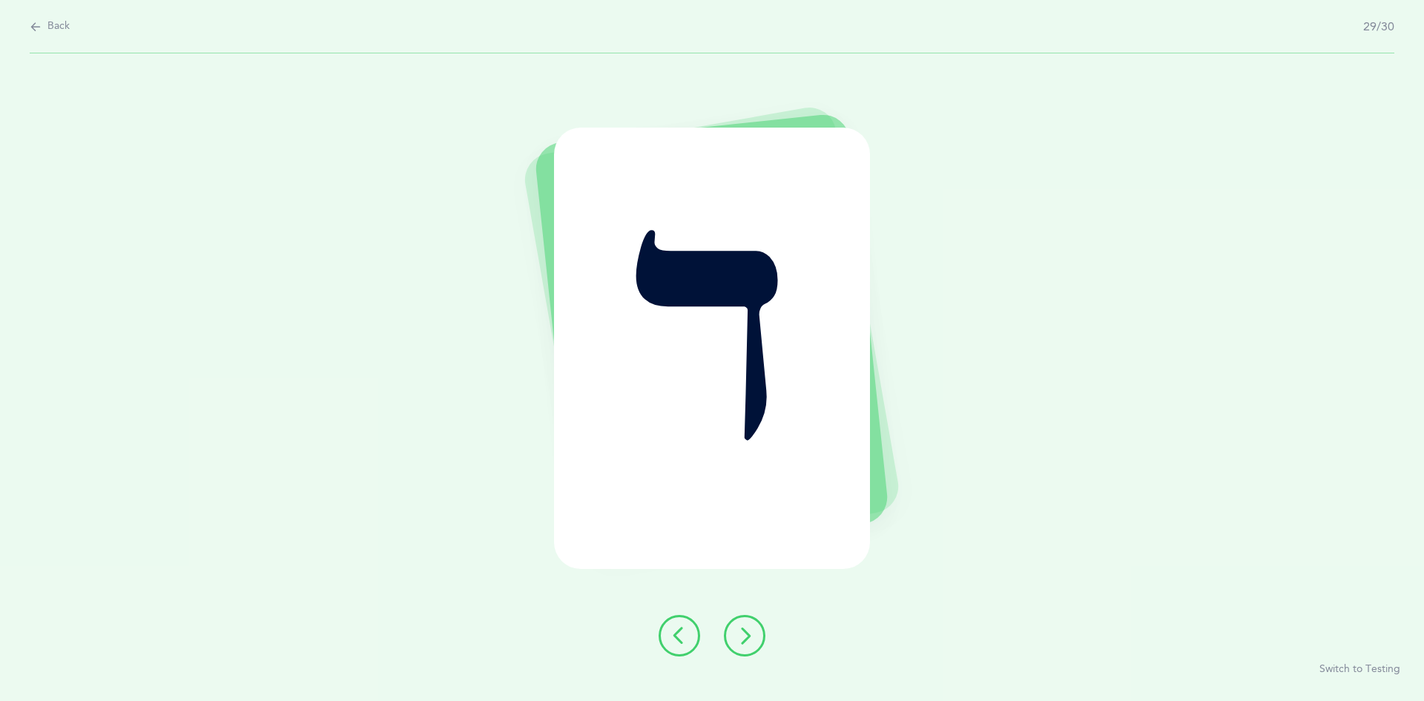
click at [743, 638] on icon at bounding box center [745, 636] width 18 height 18
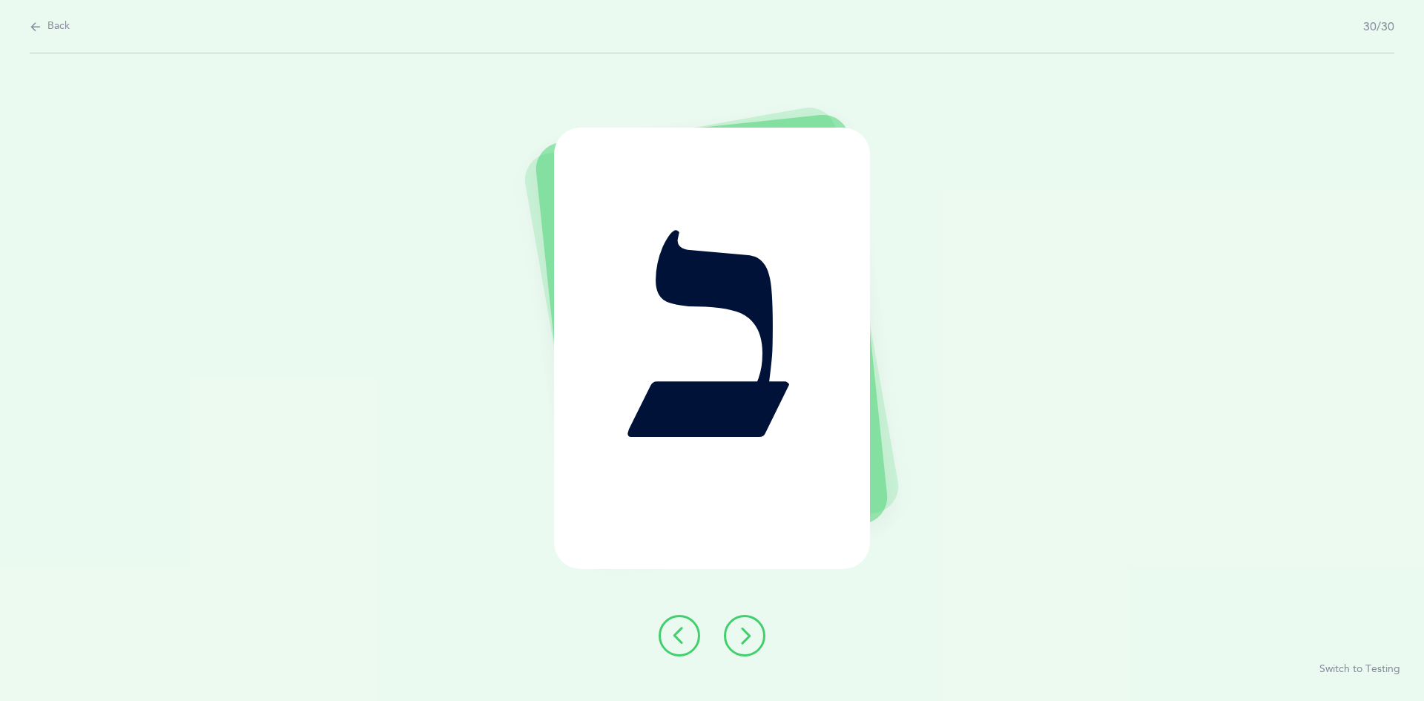
click at [743, 638] on icon at bounding box center [745, 636] width 18 height 18
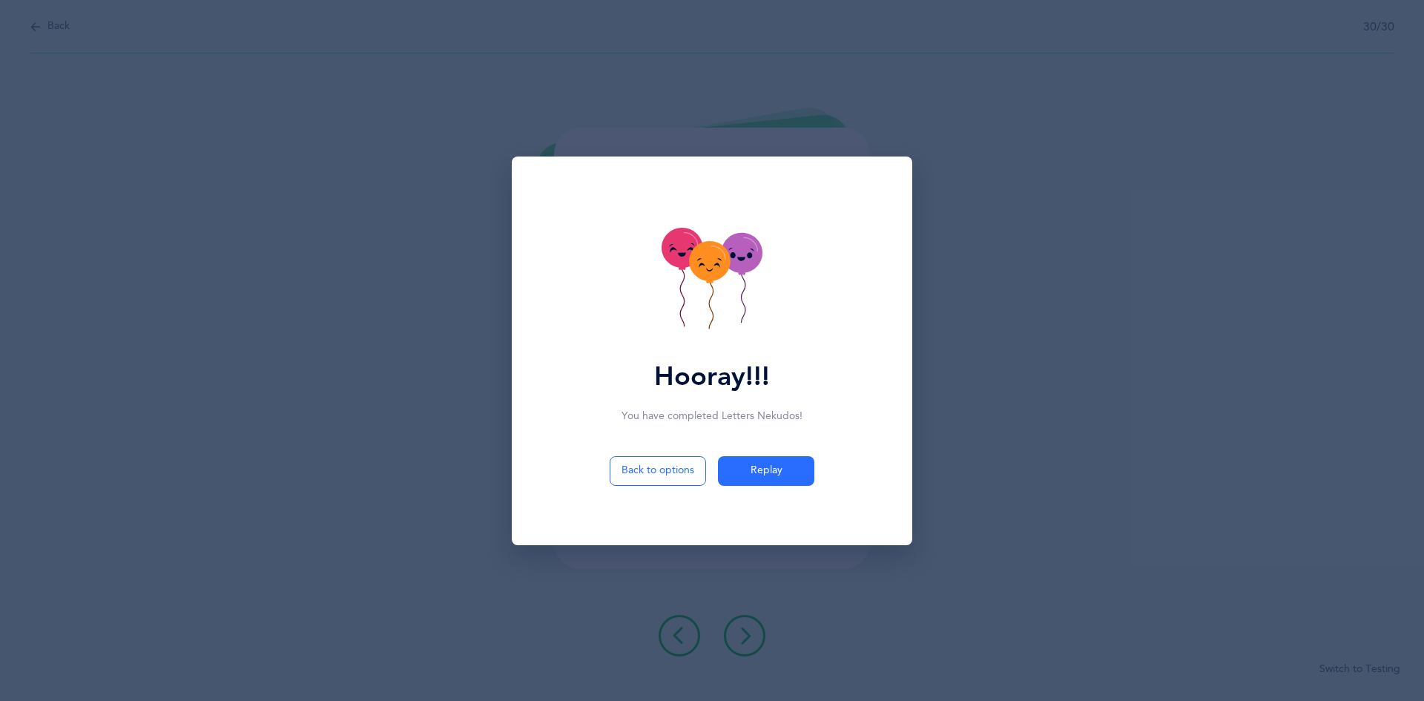
click at [720, 287] on icon at bounding box center [712, 280] width 101 height 105
click at [658, 457] on button "Back to options" at bounding box center [658, 471] width 96 height 30
select select "5"
select select "single"
